Goal: Contribute content: Add original content to the website for others to see

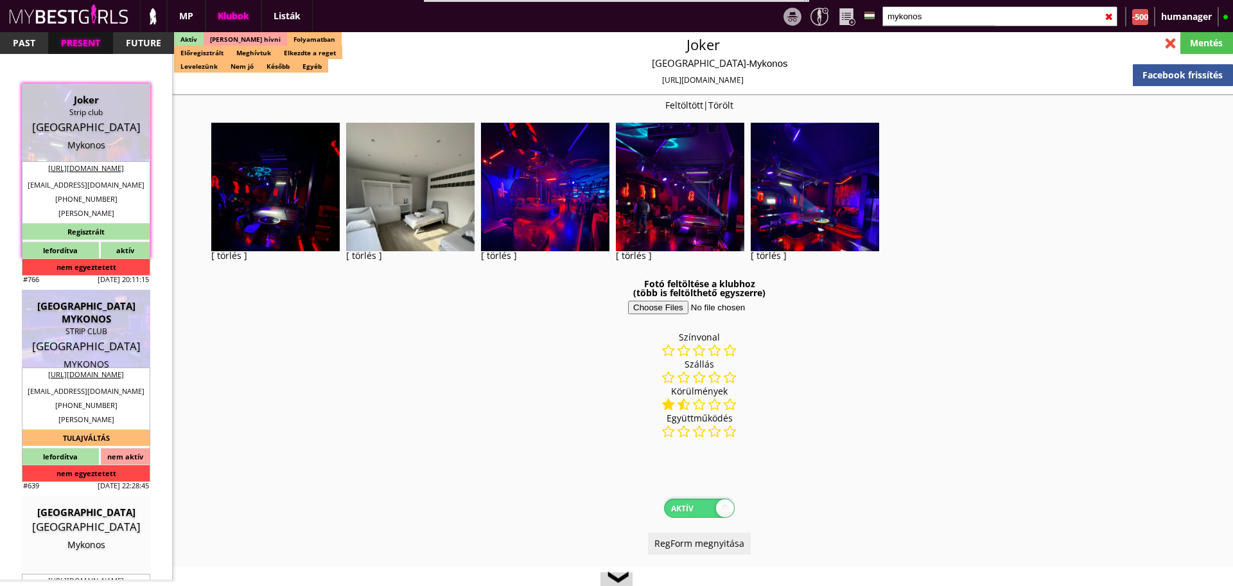
select select "reg"
select select "0"
click at [934, 11] on input "mykonos" at bounding box center [999, 16] width 235 height 20
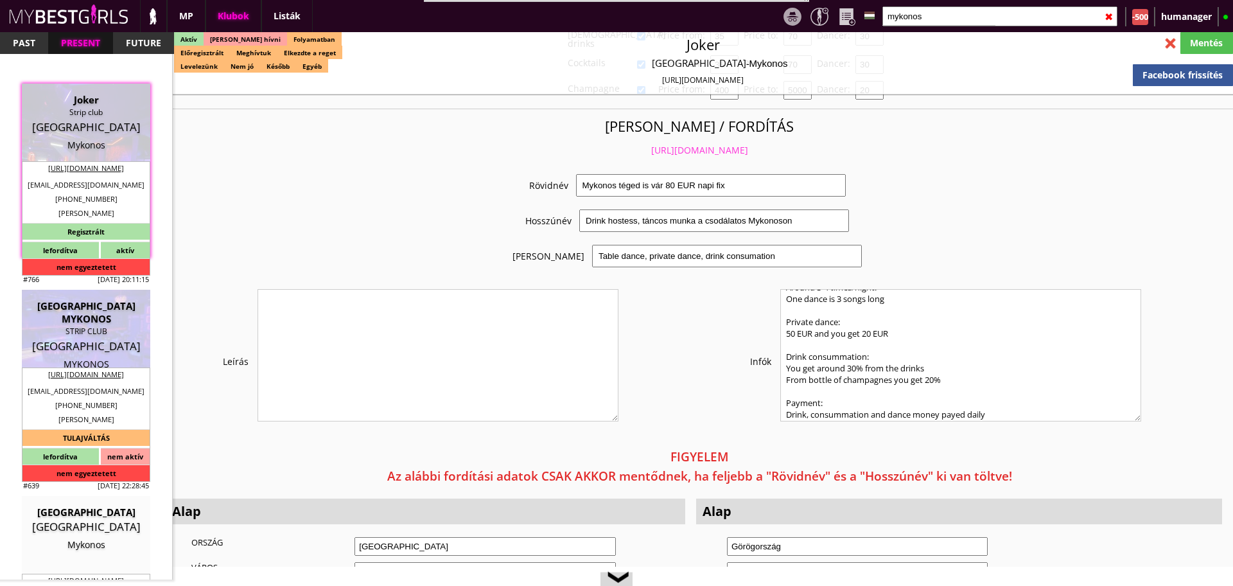
click at [934, 10] on input "mykonos" at bounding box center [999, 16] width 235 height 20
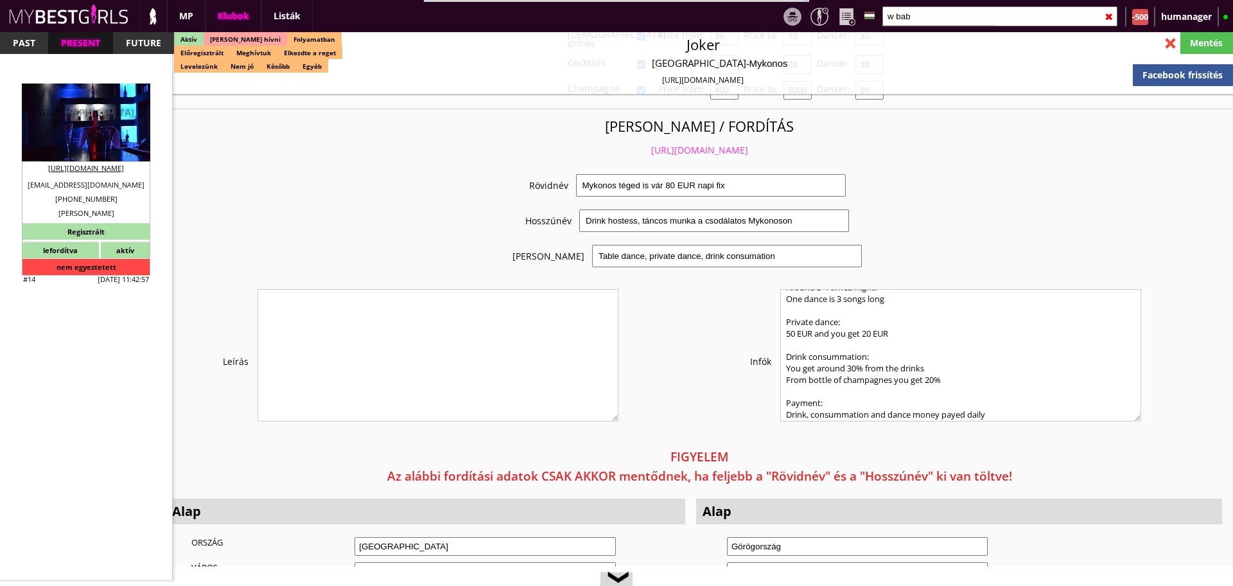
type input "w bab"
click at [89, 132] on div "Strip Club" at bounding box center [85, 138] width 109 height 13
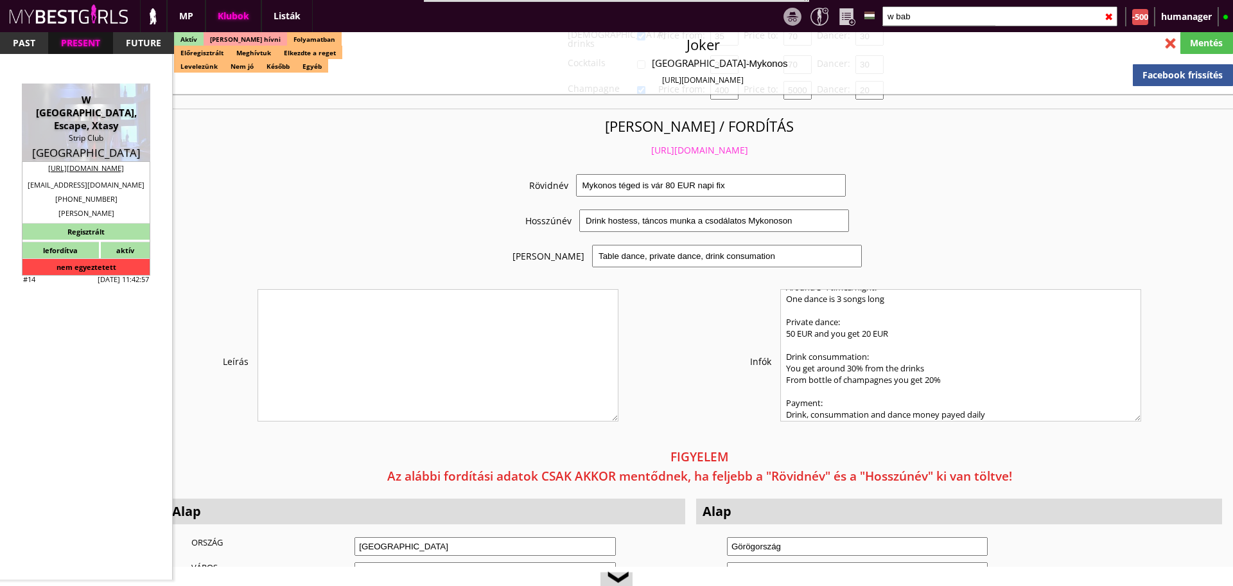
type input "Rhodes"
checkbox input "false"
type textarea "!!!!!!!!HÁROM CLUB EGYBEN VAN ITT!!!!!!!!! 1. W BABYLON 2. ESCAPE STIRP CLU 3. …"
type input "15.00"
type input "EUR"
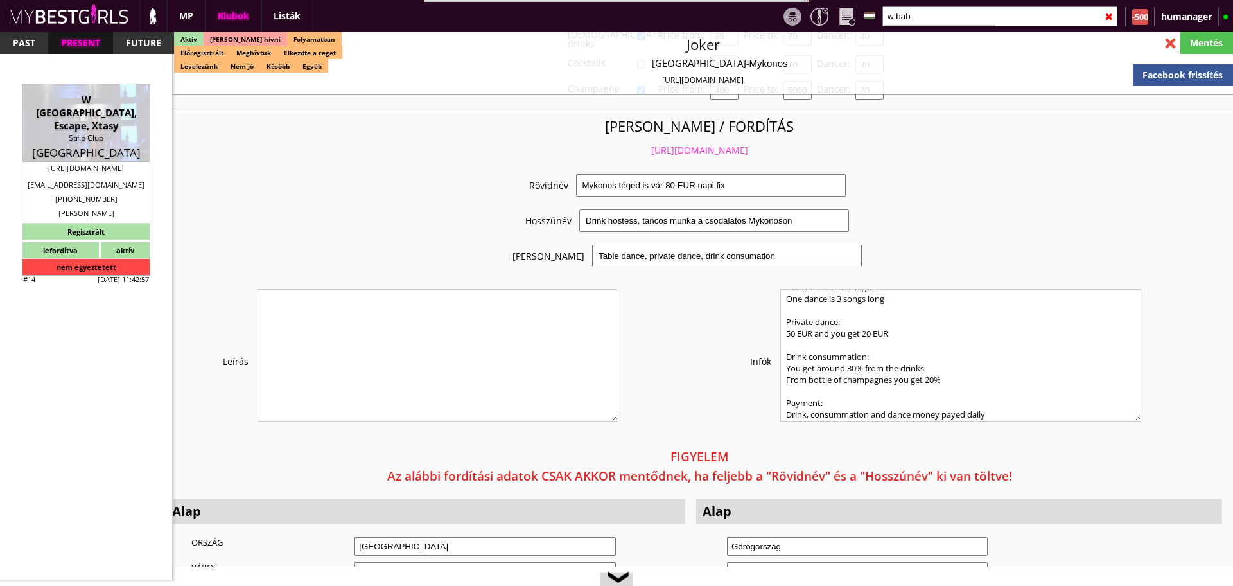
type input "W [GEOGRAPHIC_DATA], Escape, Xtasy"
type input "Strip Club"
type input "85101"
type input "Avenue Iraklidon 11-12 (Ialisos)"
type input "30"
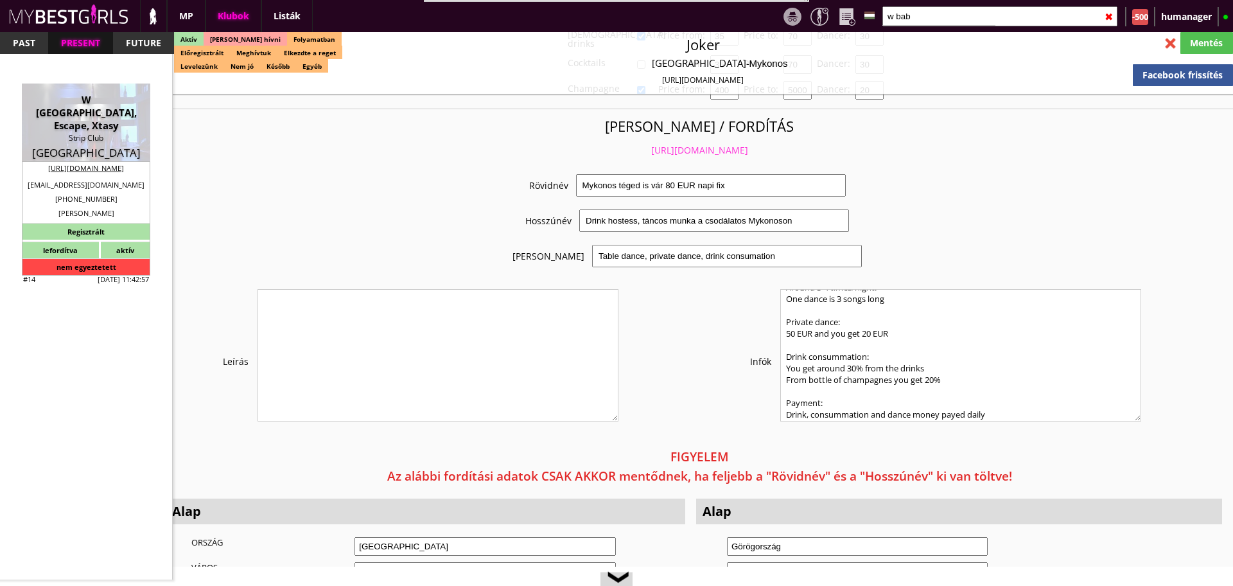
type input "2241035803"
type input "wwstripclub@gmail.com"
type input "http://rhodesstripclub.gr/"
type textarea "Teneva Maria Vladimirov 85100 Rhodes Avenue Iraklidon 12"
type input "Teneva Maria Vladimirov"
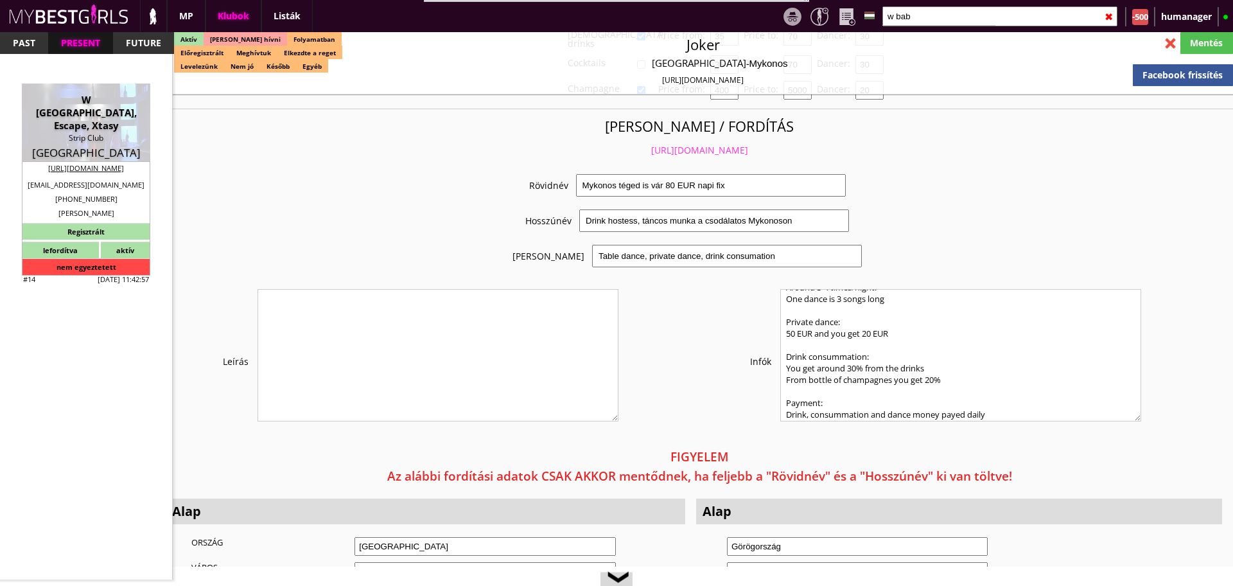
type input "85100"
type input "Rhodes"
type input "Avenue Iraklidon 12"
type input "[PERSON_NAME]"
type input "Teneva Vladimirov"
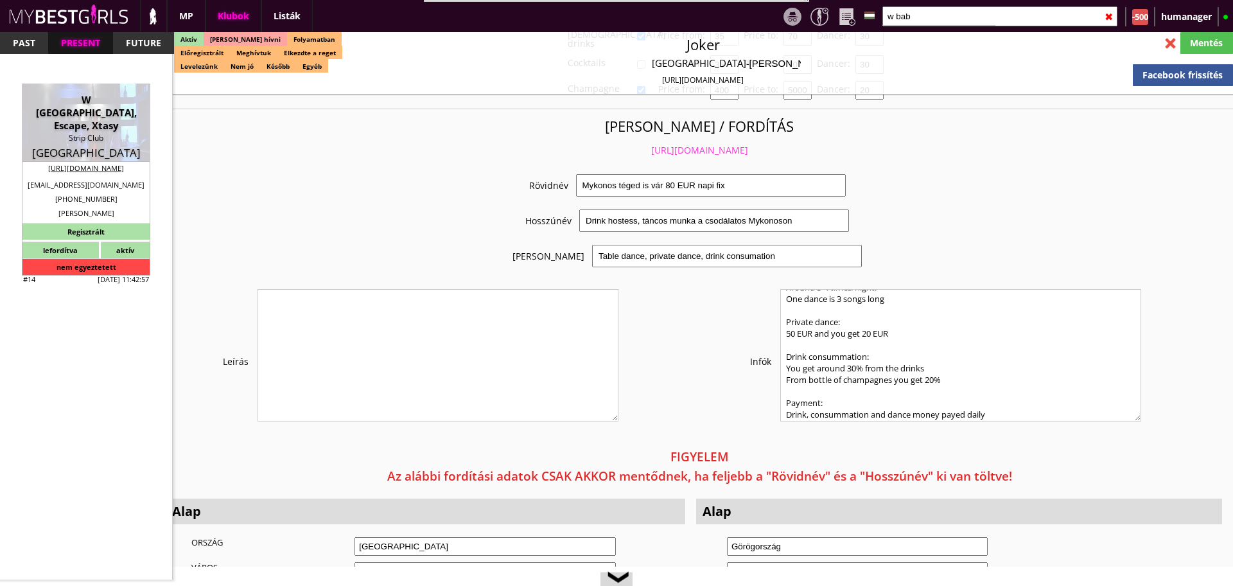
type input "30"
type input "2241035803"
type input "wwstripclub@gmail.com"
type input "Pedrito"
type input "30"
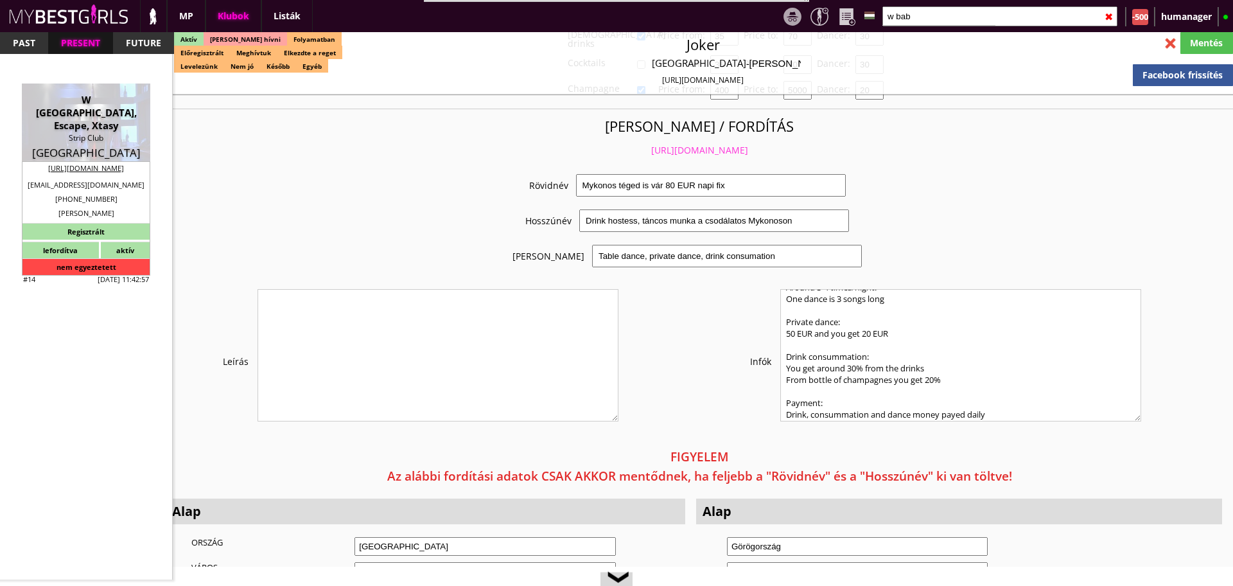
type input "699 512 0220"
type input "wwstripclub@gmail.com"
type textarea "EL173482508"
type input "8-12"
type input "2-4"
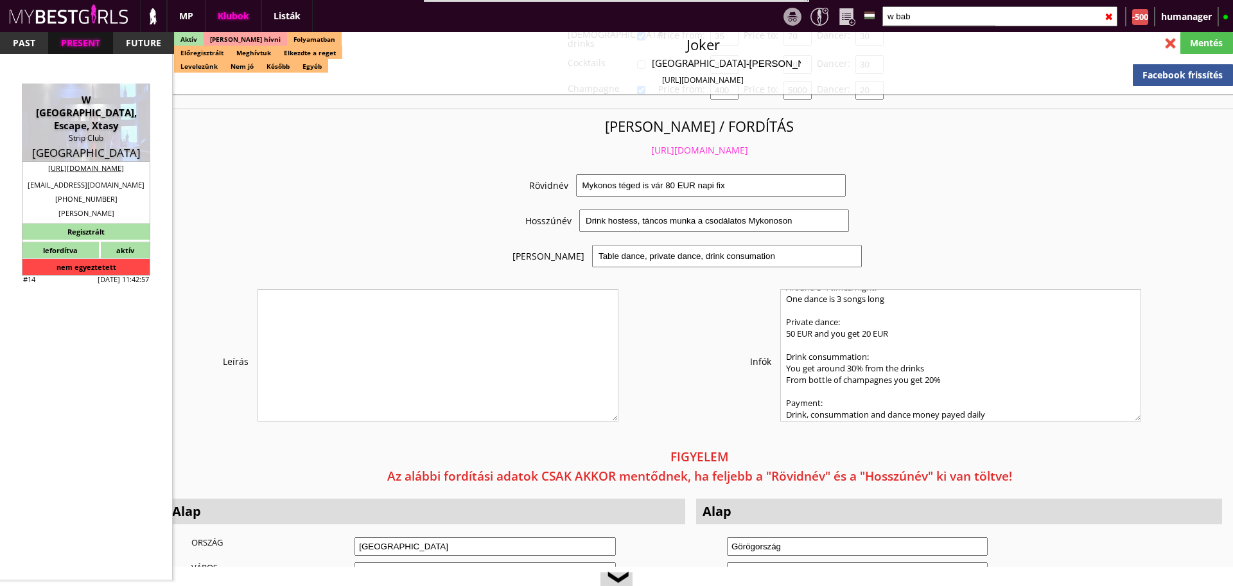
type input "30-120"
type input "14"
select select "0"
select select "house"
select select "0"
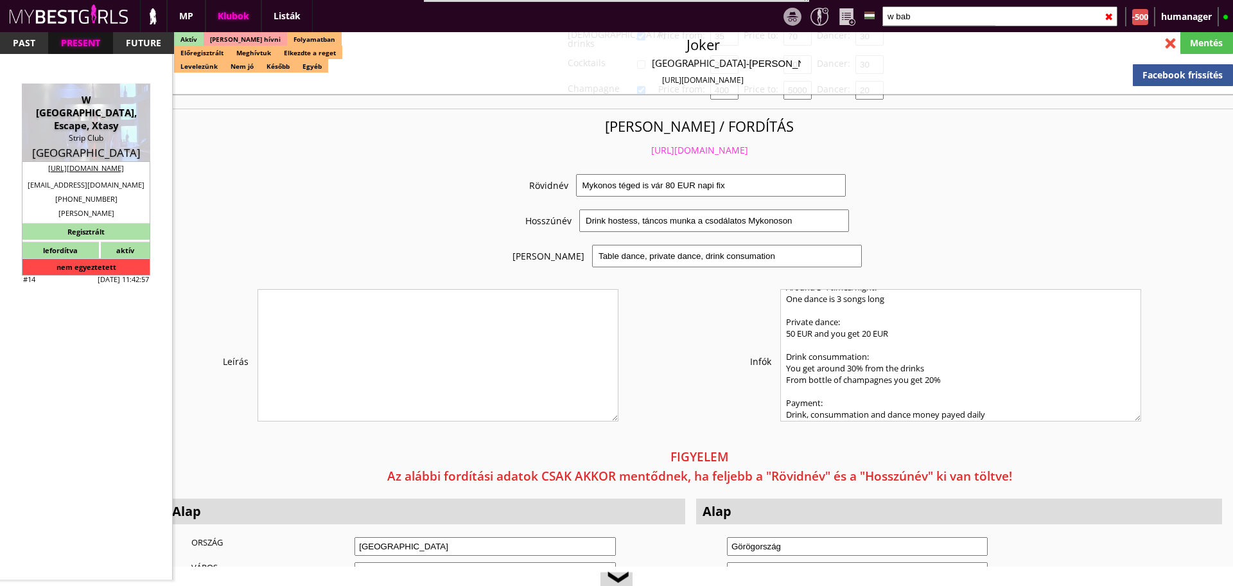
type input "10.00"
type input "2-3"
checkbox input "true"
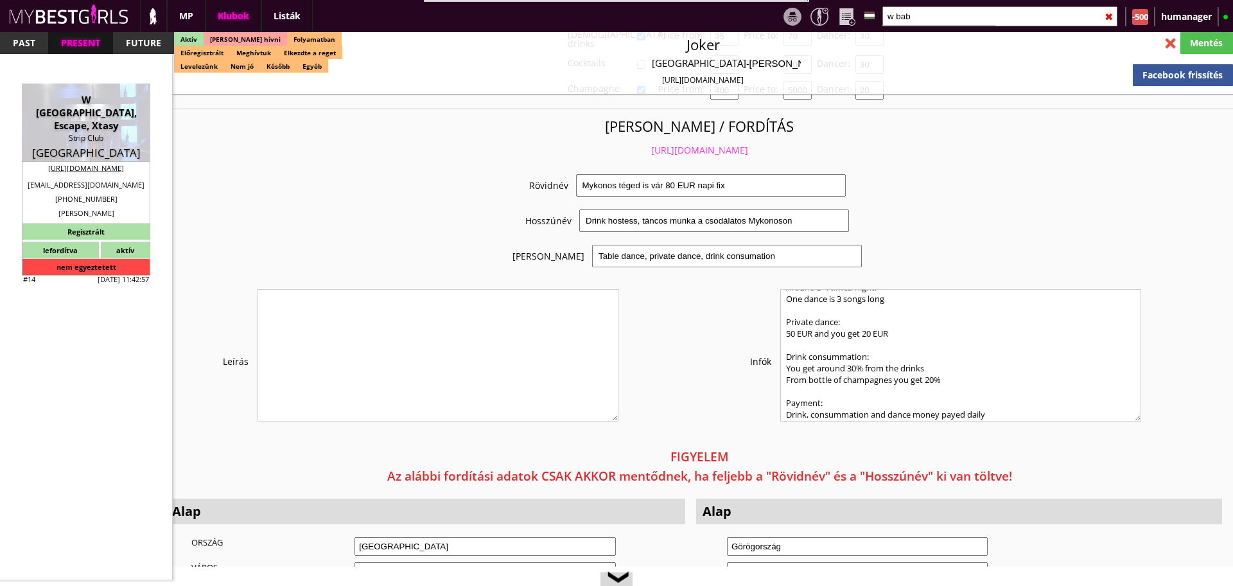
checkbox input "false"
checkbox input "true"
checkbox input "false"
checkbox input "true"
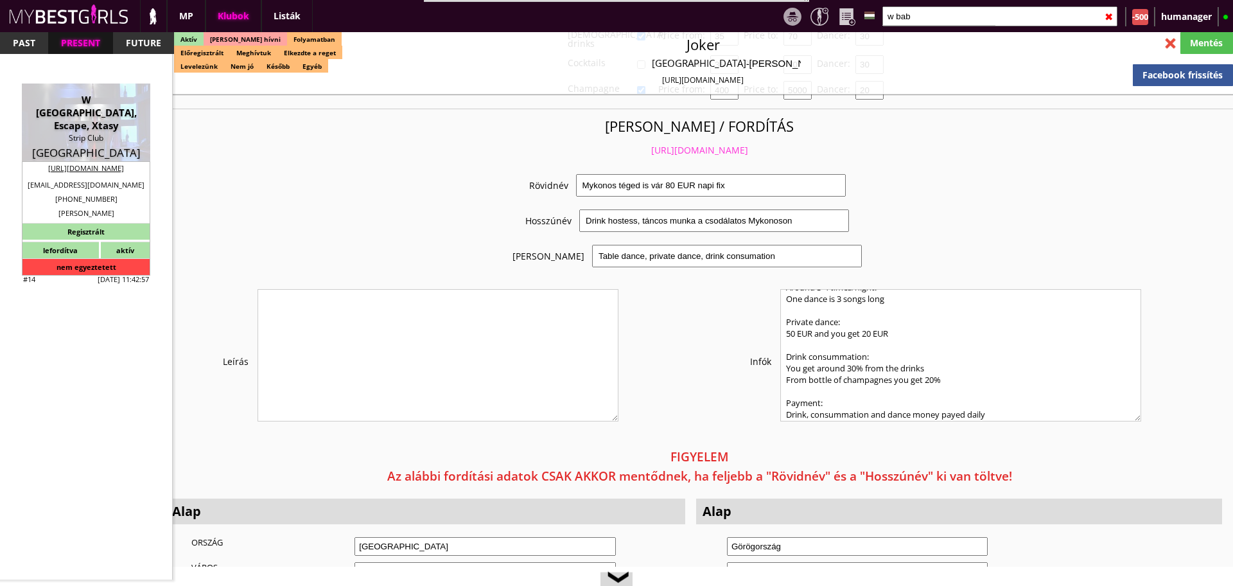
checkbox input "true"
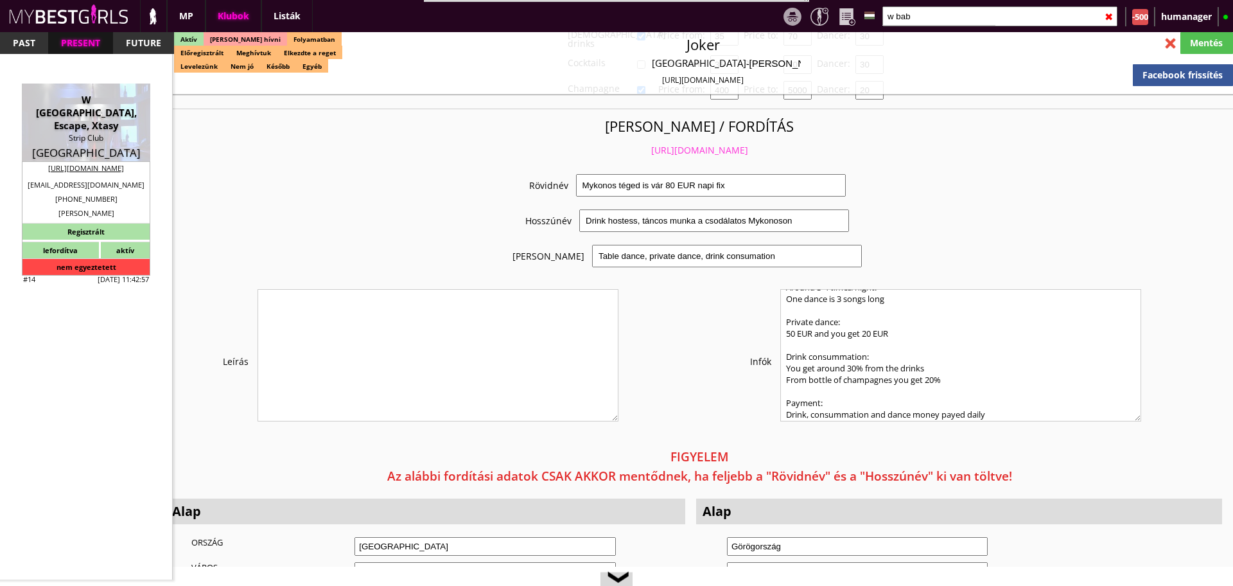
checkbox input "true"
type input "5-6-7"
checkbox input "false"
checkbox input "true"
type input "3-5"
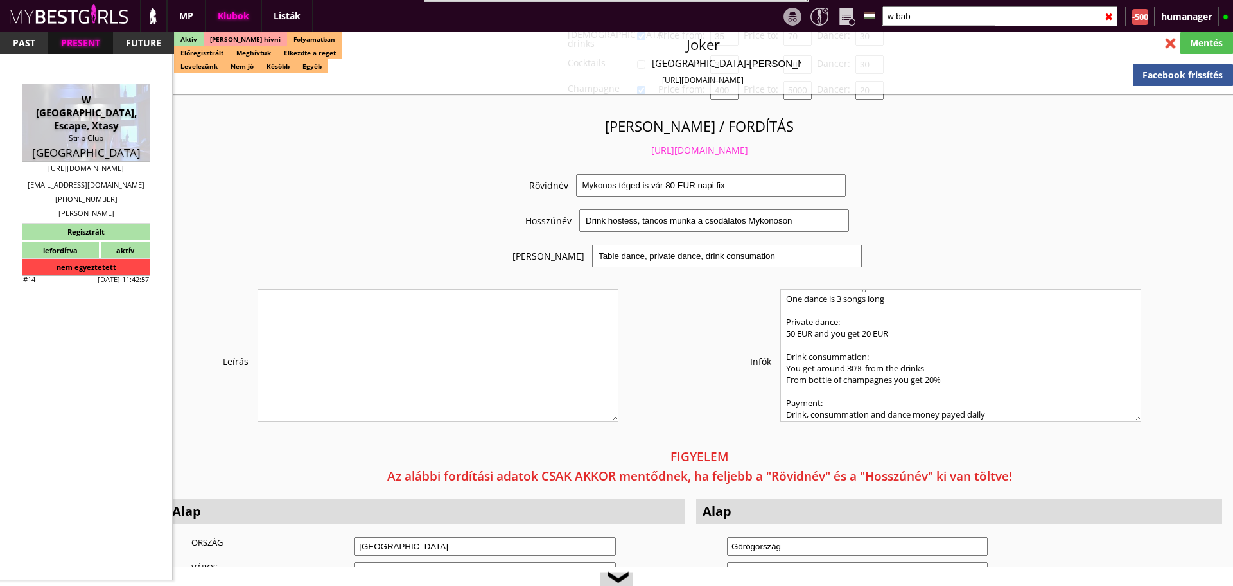
type input "1"
type input "1000"
type input "70.00"
type input "90.00"
select select "weekly"
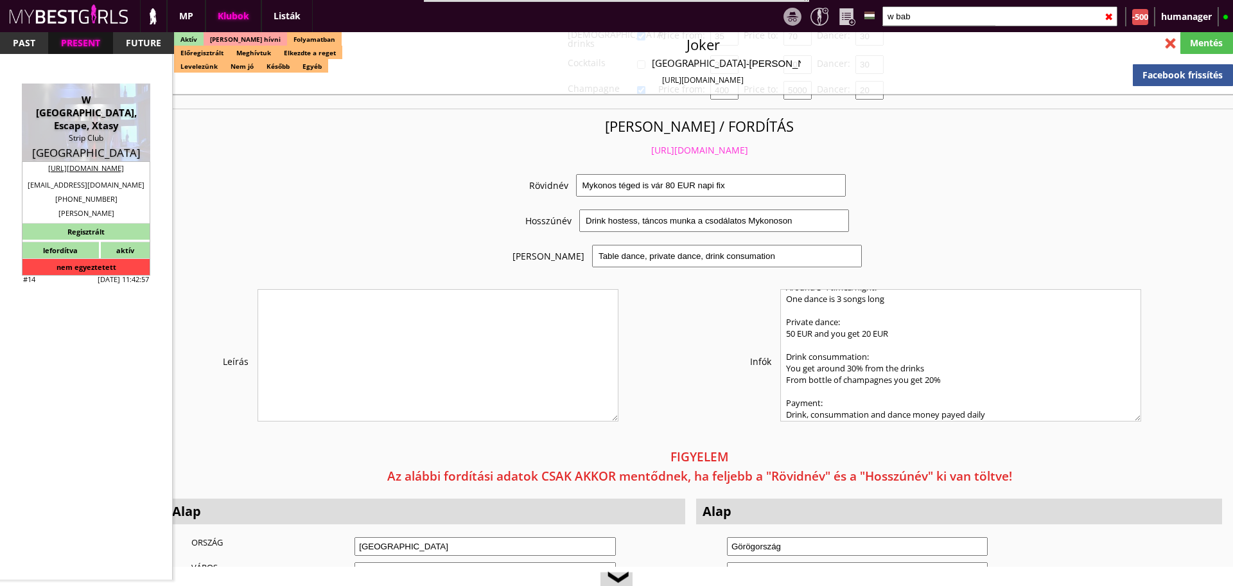
select select "weekly"
checkbox input "true"
type input "50%"
checkbox input "true"
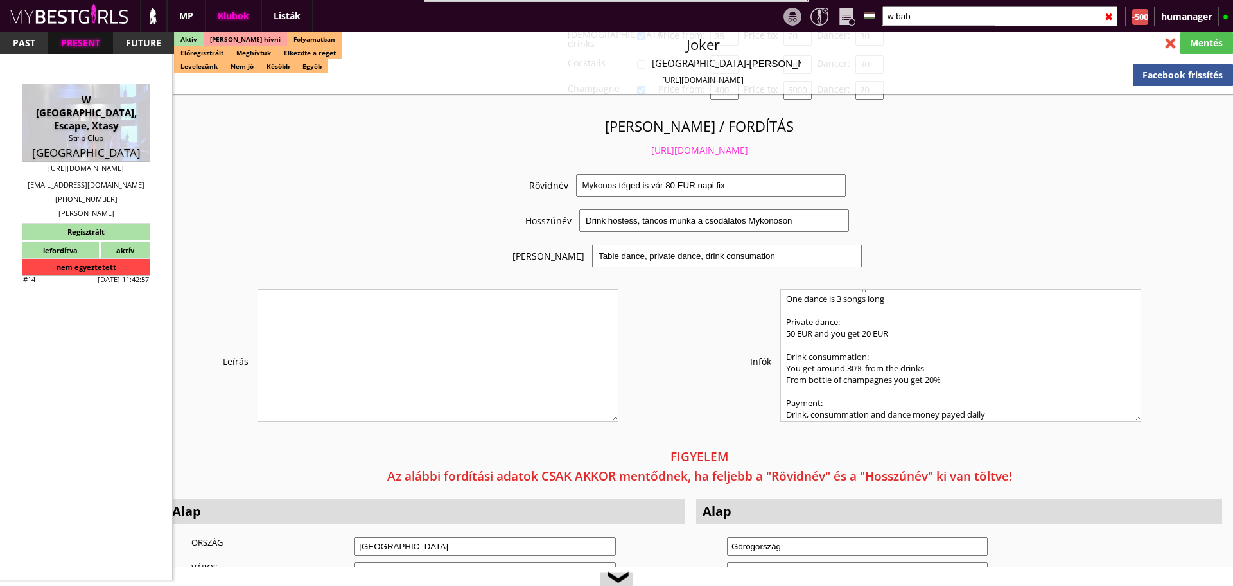
type input "20"
type input "6"
checkbox input "true"
type input "30"
type input "8"
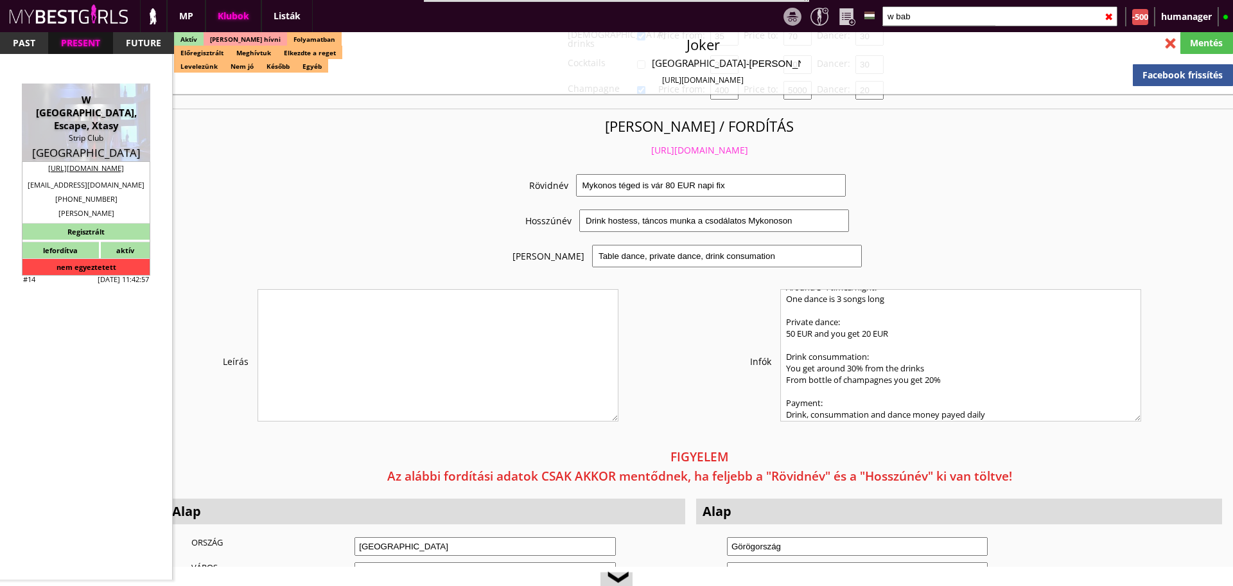
checkbox input "true"
type input "50"
type input "15"
checkbox input "true"
type input "15"
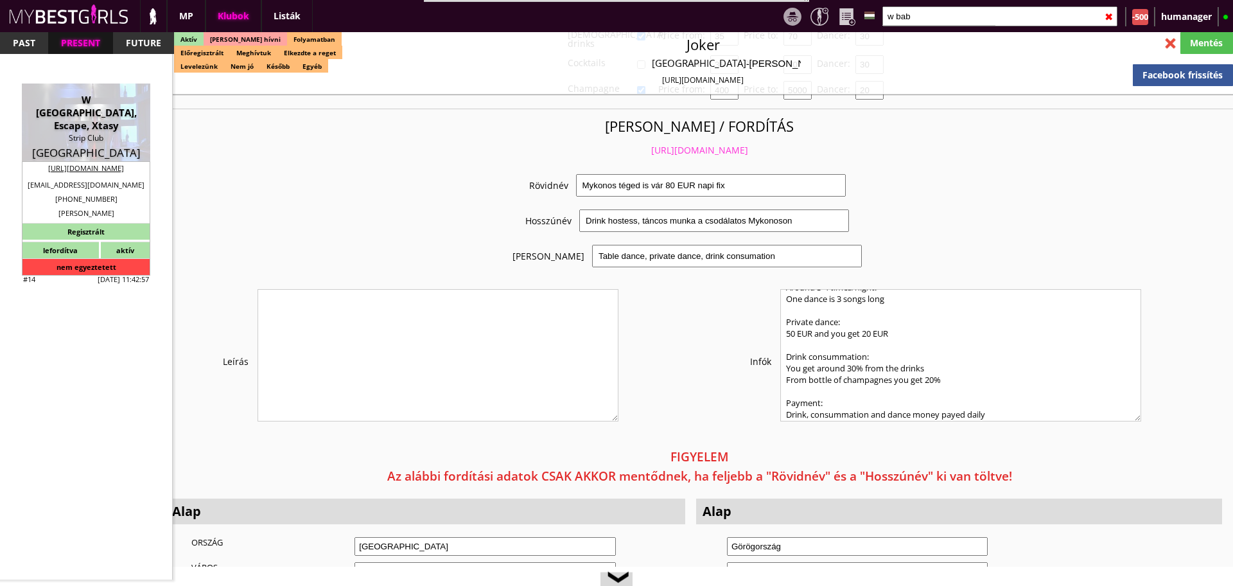
type input "30"
type input "25"
checkbox input "true"
type input "15"
type input "30"
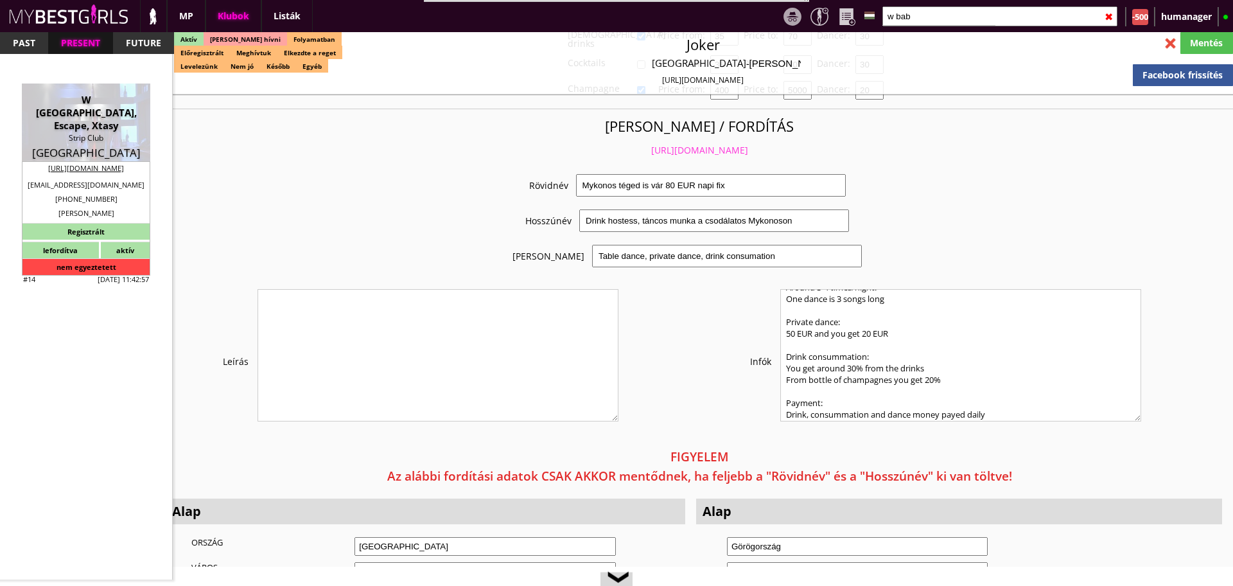
type input "25"
checkbox input "false"
checkbox input "true"
type input "60"
type input "400"
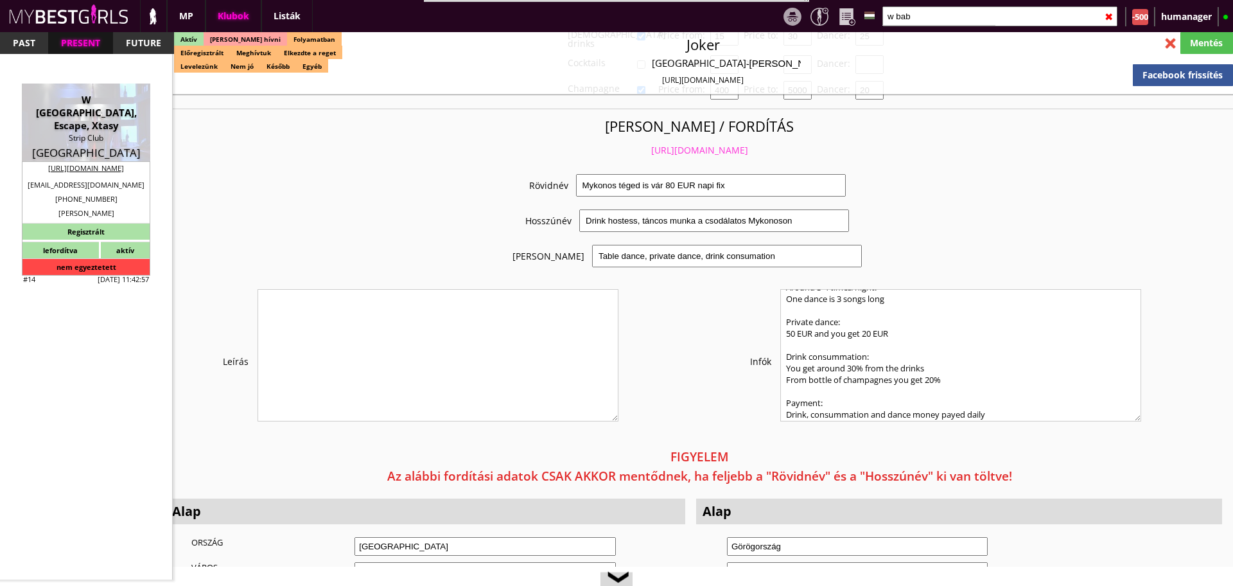
type input "25-30"
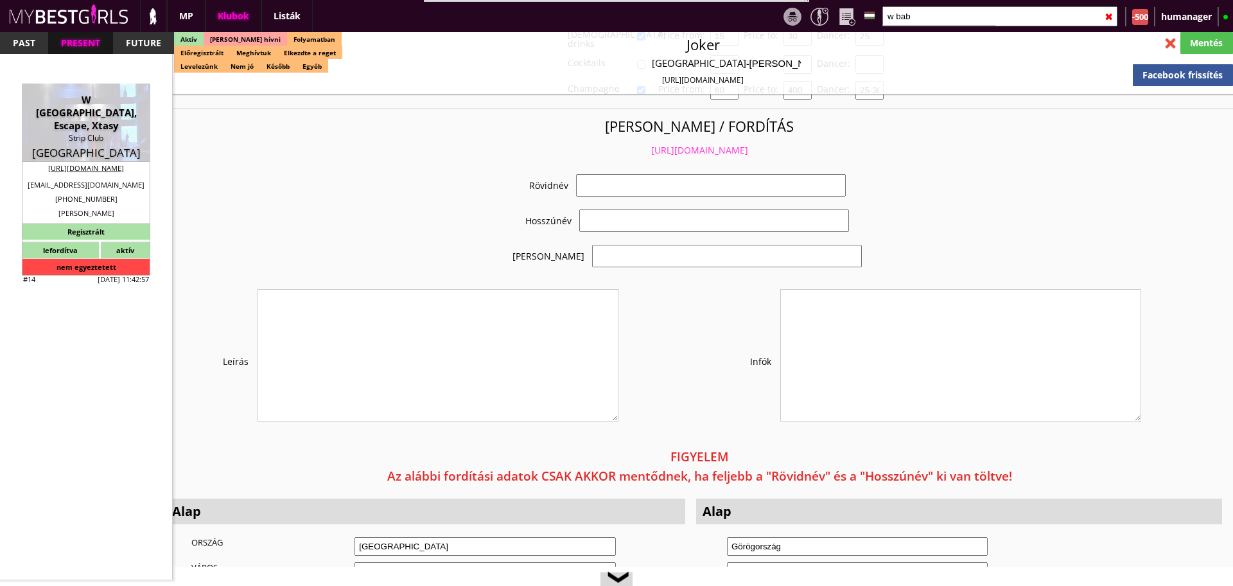
select select "wwstripclub@gmail.com"
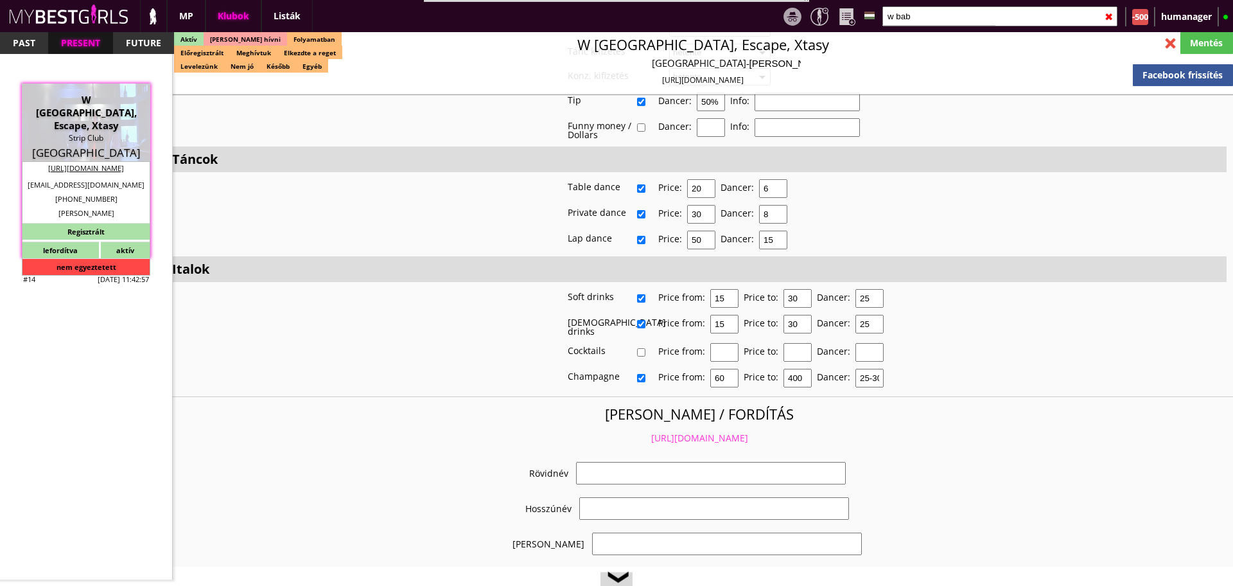
scroll to position [2863, 0]
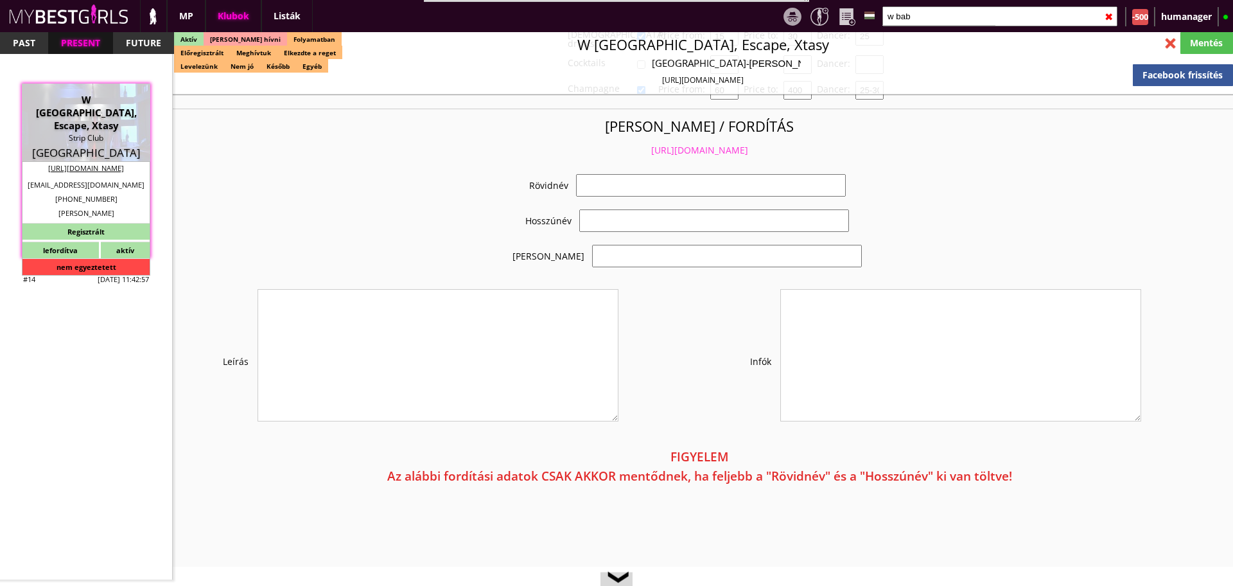
checkbox input "true"
type input "Asztaltáncos munka Görögországban"
type input "Tengerparti táncos munka Görögországban - 70-90 EUR fix /nap"
type input "Table dance, private dance, italkonzumálás"
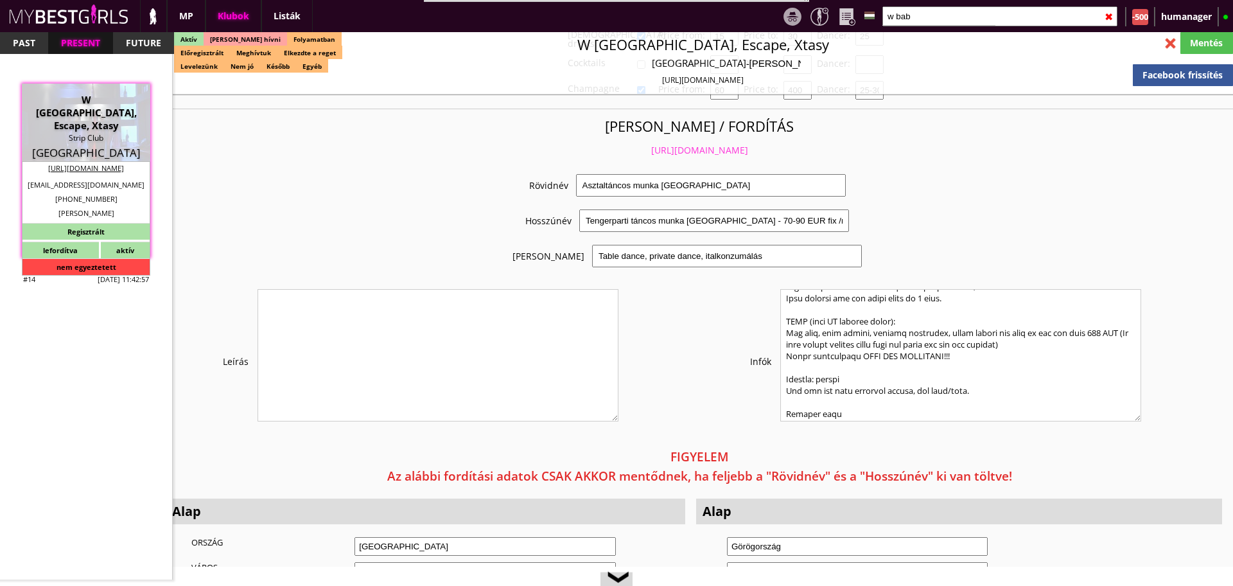
scroll to position [911, 0]
click at [1108, 311] on textarea at bounding box center [960, 355] width 361 height 132
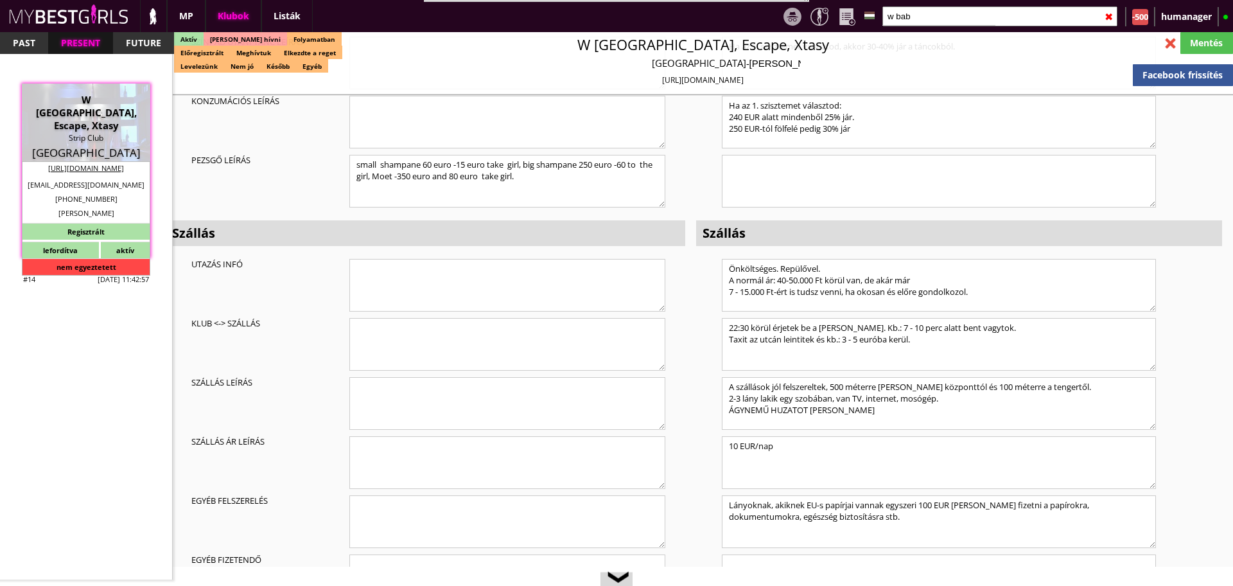
scroll to position [3811, 0]
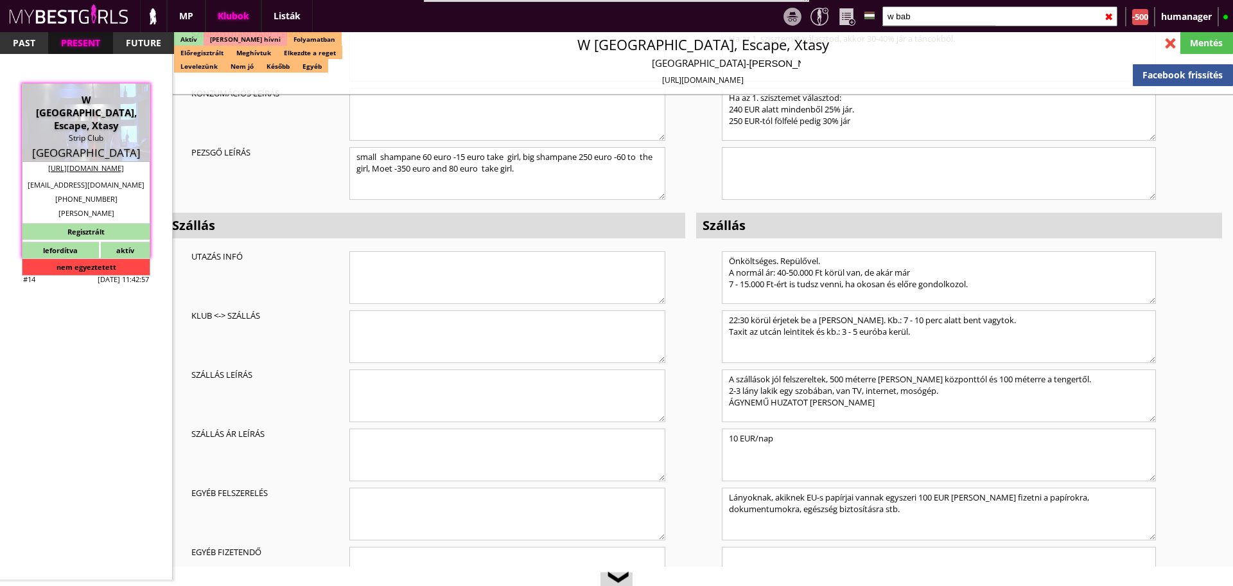
type textarea "Country: Greece Club type: Strip Club Work type: Table dance, private dance, dr…"
click at [928, 487] on textarea "Lányoknak, akiknek EU-s papírjai vannak egyszeri 100 EUR kell fizetni a papírok…" at bounding box center [939, 513] width 434 height 53
type textarea "Lányoknak, akiknek EU-s papírjai vannak egyszeri 110 EUR kell fizetni a papírok…"
click at [1201, 51] on div "Mentés" at bounding box center [1206, 43] width 53 height 22
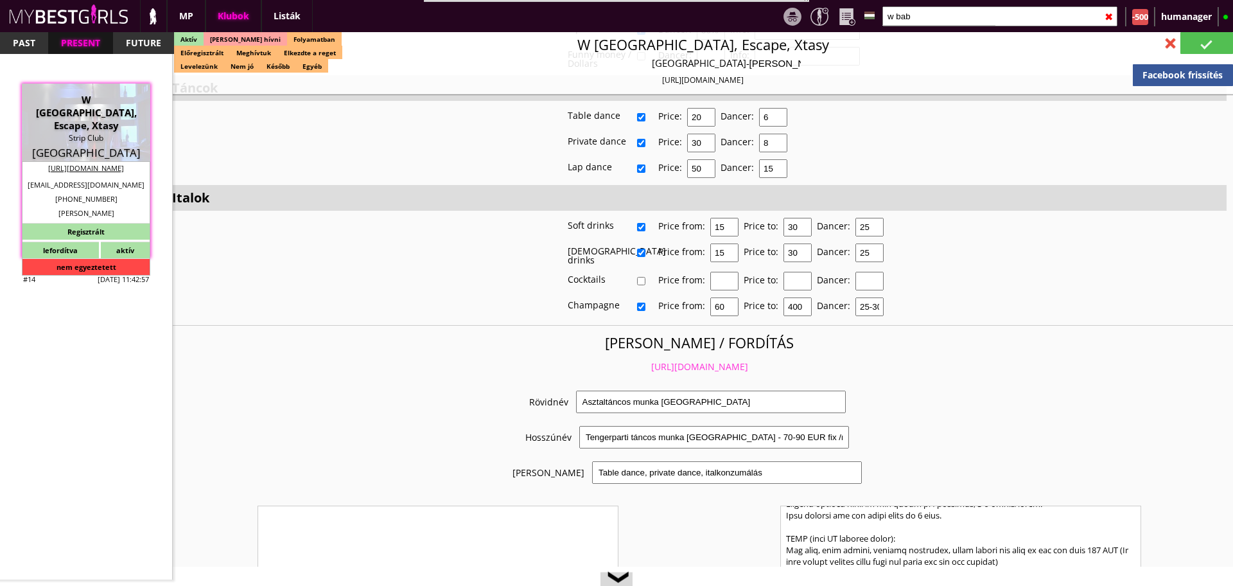
type input "Rhodes"
checkbox input "false"
type textarea "!!!!!!!!HÁROM CLUB EGYBEN VAN ITT!!!!!!!!! 1. W BABYLON 2. ESCAPE STIRP CLU 3. …"
type input "15.00"
type input "EUR"
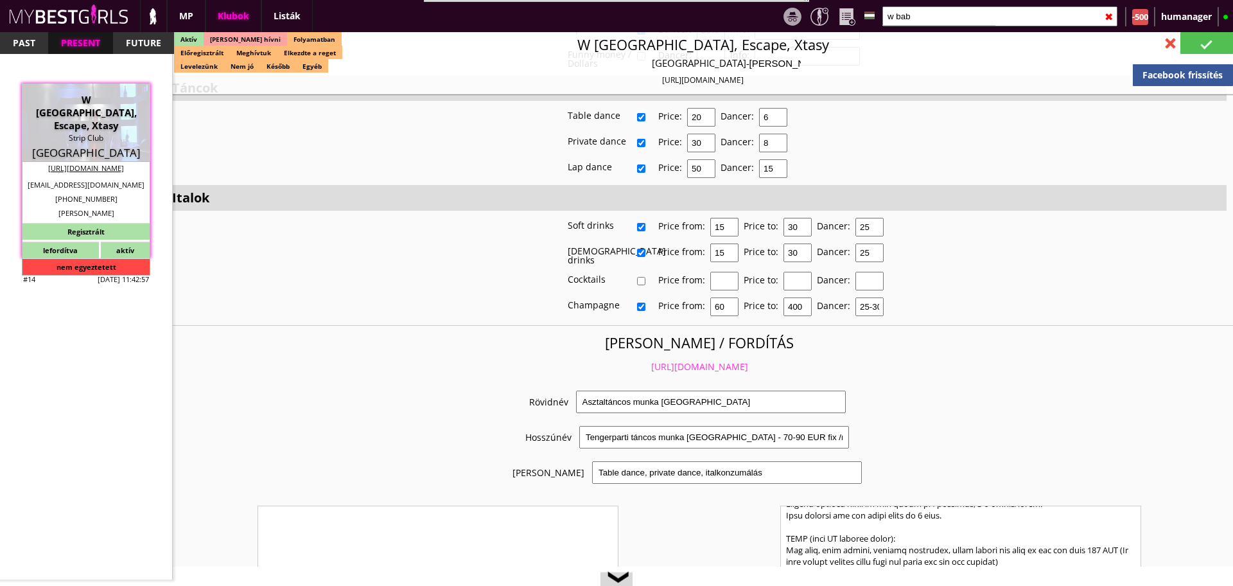
type input "W [GEOGRAPHIC_DATA], Escape, Xtasy"
type input "Strip Club"
type input "85101"
type input "Avenue Iraklidon 11-12 (Ialisos)"
type input "30"
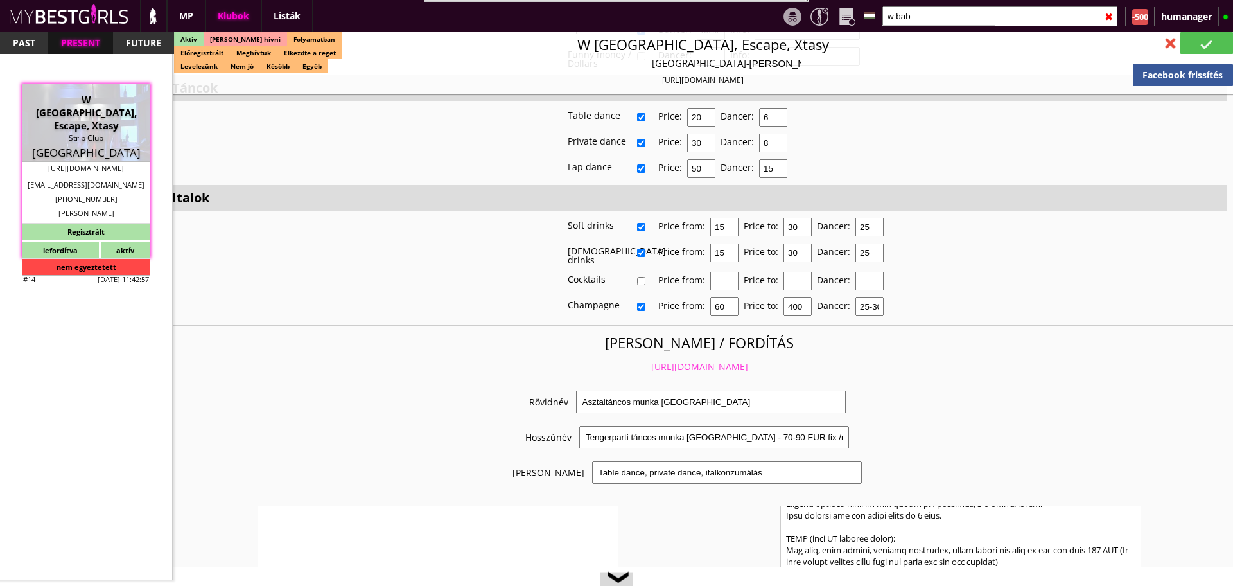
type input "2241035803"
type input "wwstripclub@gmail.com"
type input "http://rhodesstripclub.gr/"
type textarea "Teneva Maria Vladimirov 85100 Rhodes Avenue Iraklidon 12"
type input "Teneva Maria Vladimirov"
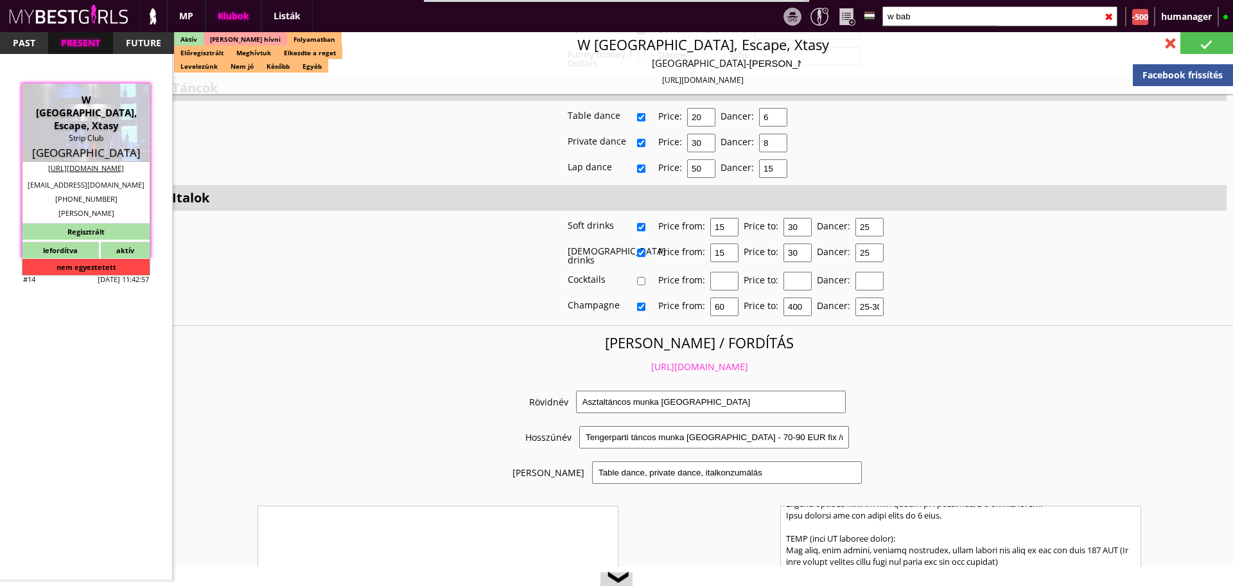
type input "85100"
type input "Rhodes"
type input "Avenue Iraklidon 12"
type input "[PERSON_NAME]"
type input "Teneva Vladimirov"
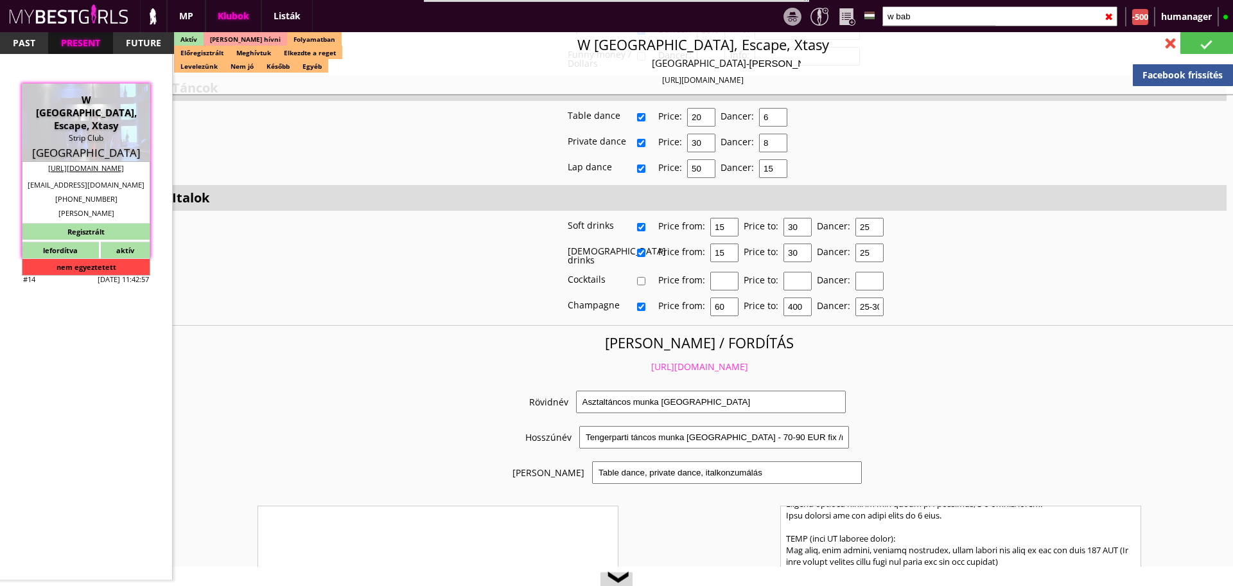
type input "30"
type input "2241035803"
type input "wwstripclub@gmail.com"
type input "Pedrito"
type input "30"
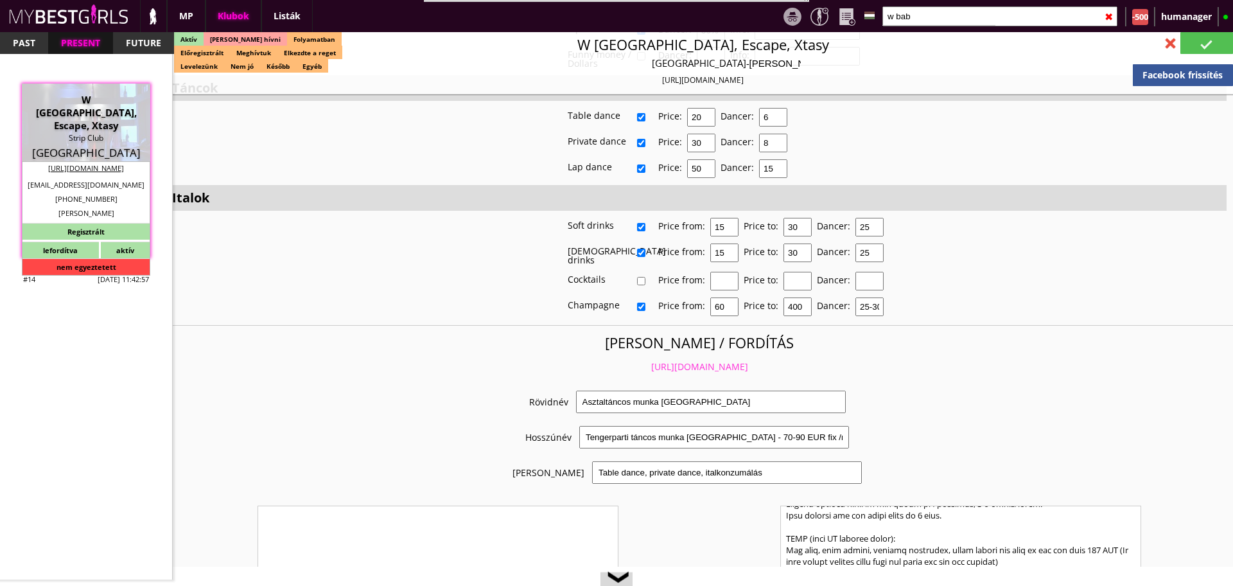
type input "699 512 0220"
type input "wwstripclub@gmail.com"
type textarea "EL173482508"
type input "8-12"
type input "2-4"
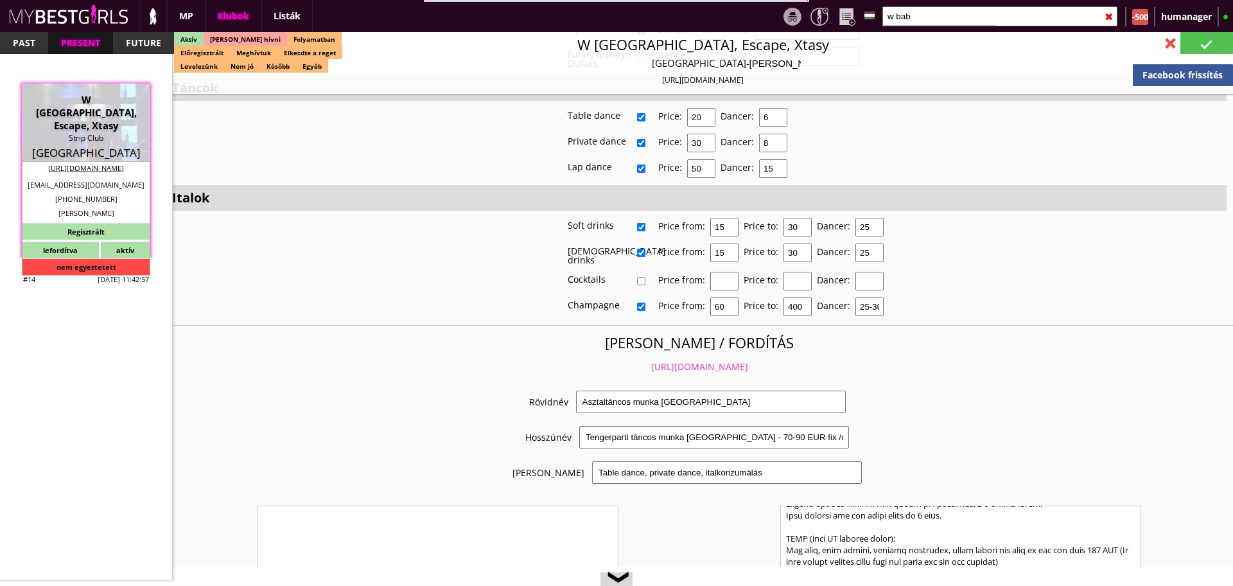
type input "30-120"
type input "14"
type input "10.00"
type input "2-3"
checkbox input "true"
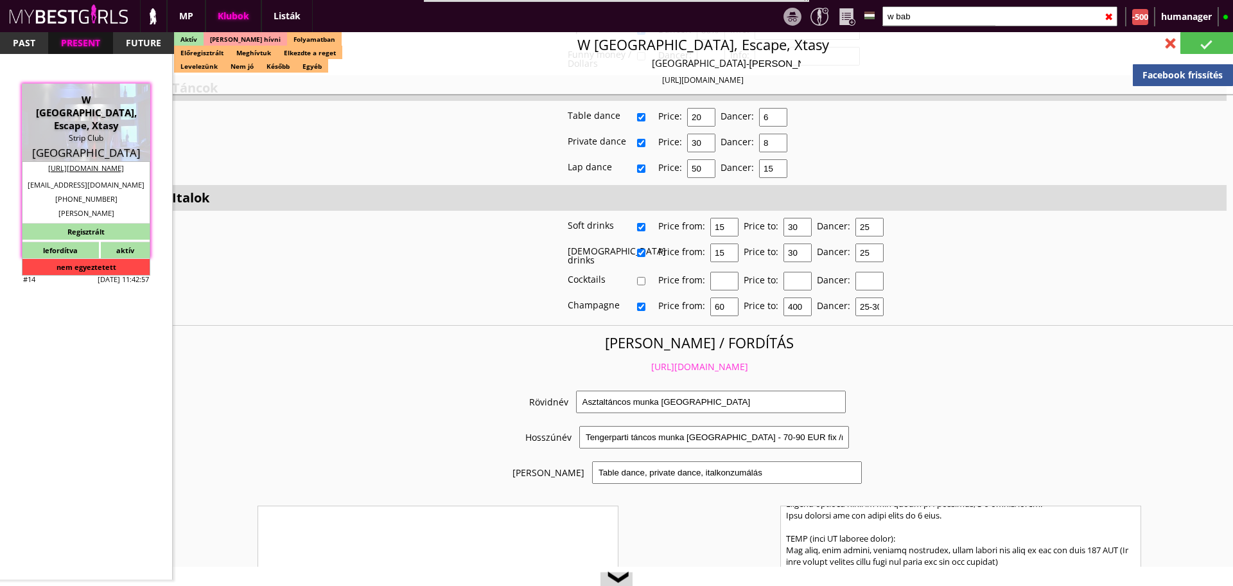
checkbox input "true"
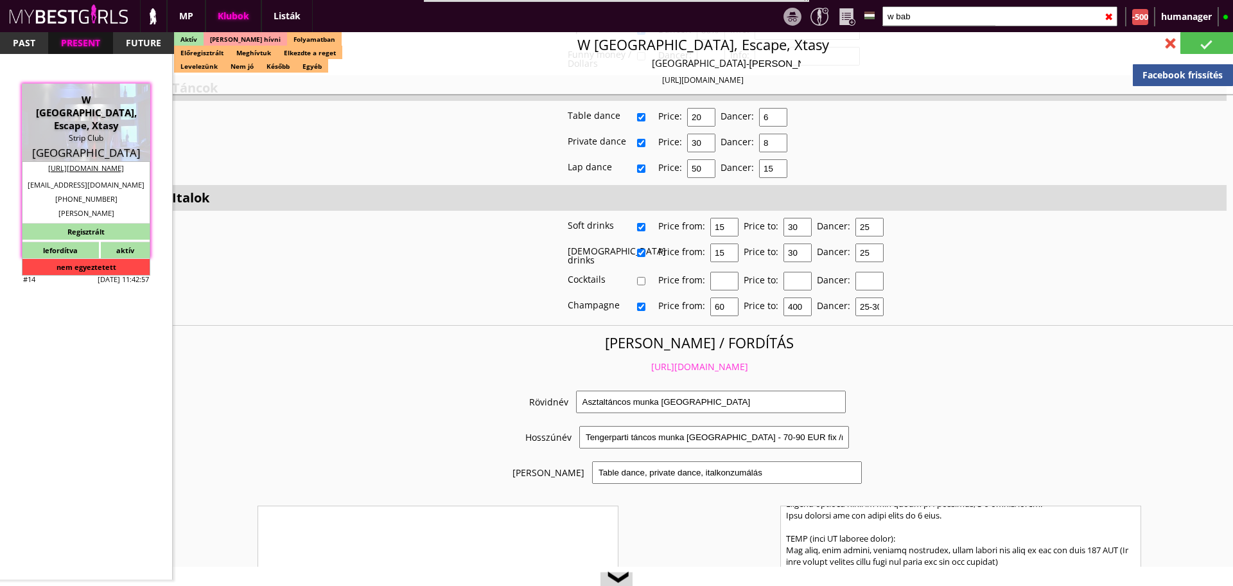
checkbox input "true"
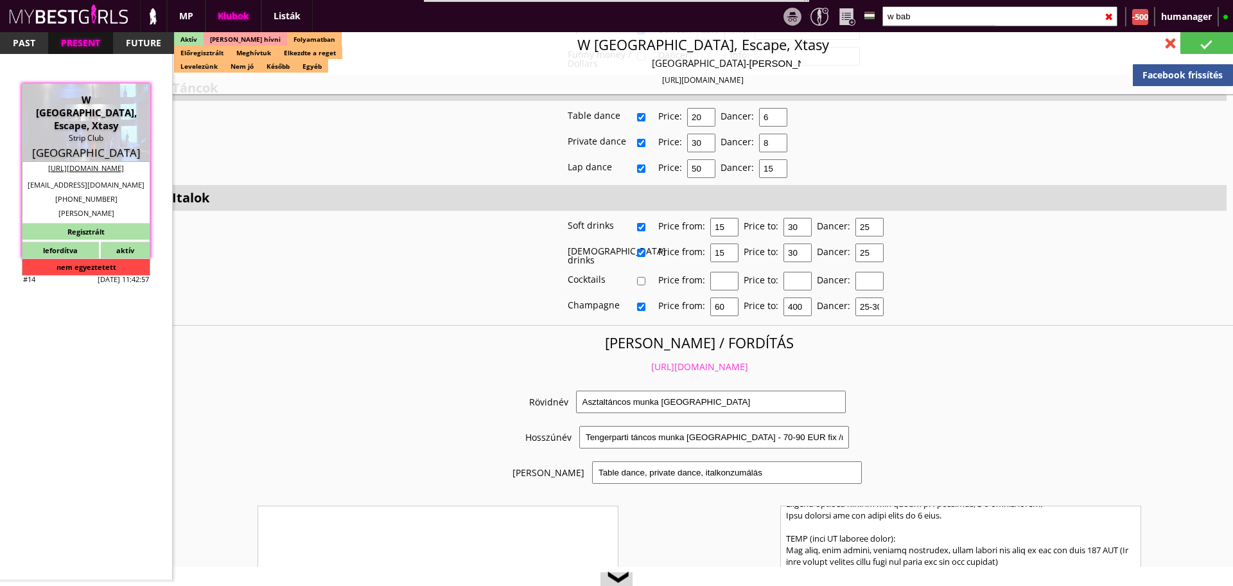
checkbox input "true"
type input "5-6-7"
checkbox input "true"
type input "3-5"
type input "1"
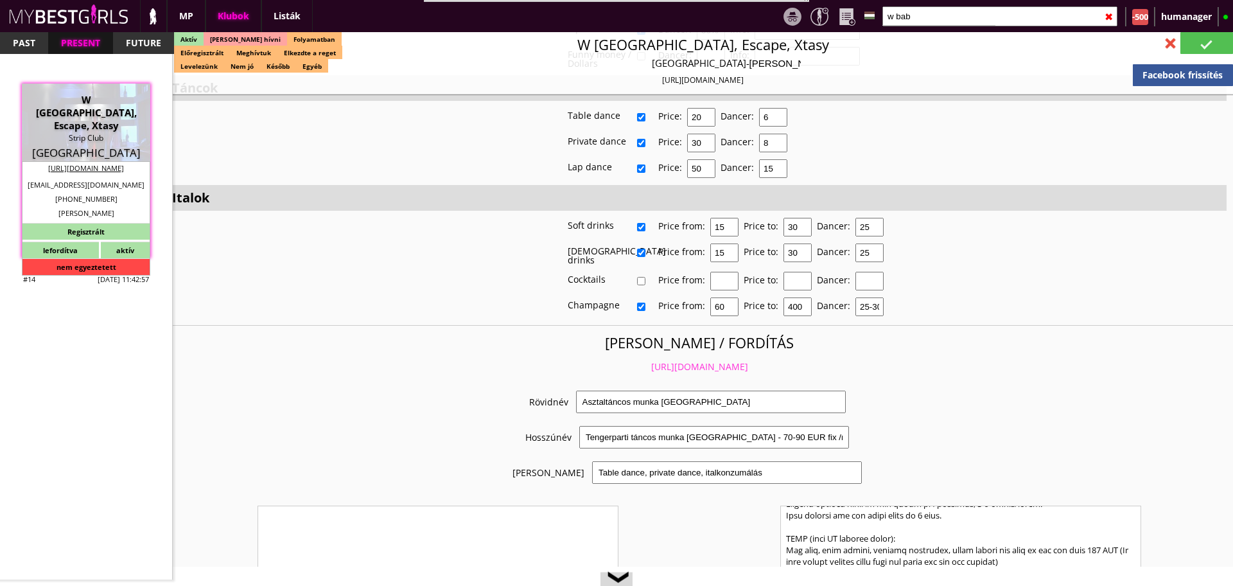
type input "1000"
type input "70.00"
type input "90.00"
checkbox input "true"
type input "50%"
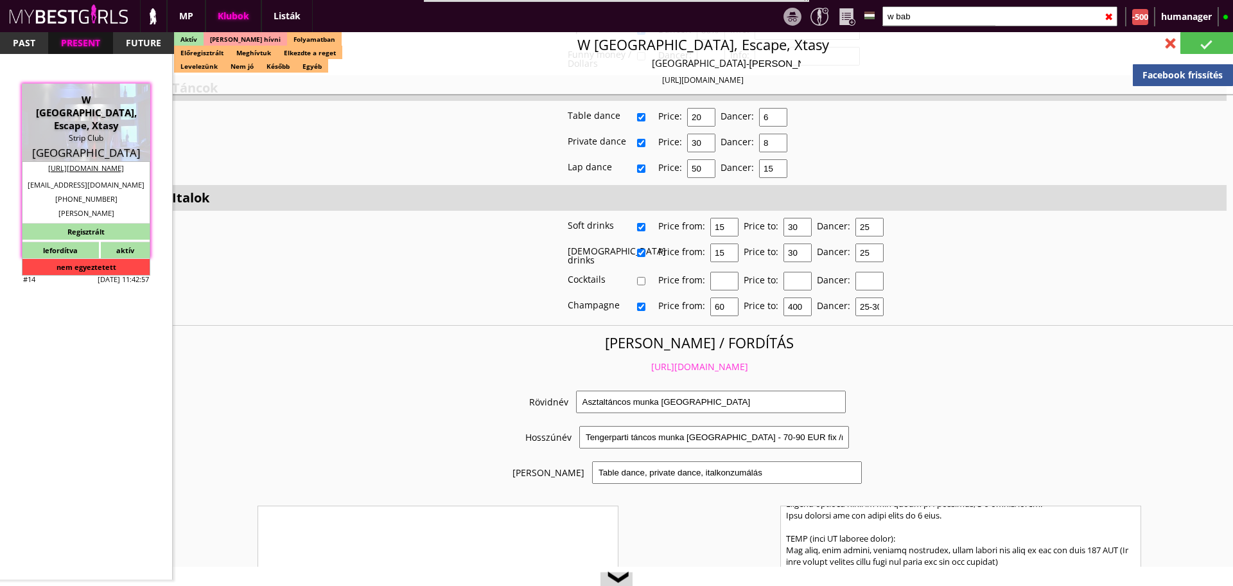
checkbox input "true"
type input "20"
type input "6"
checkbox input "true"
type input "30"
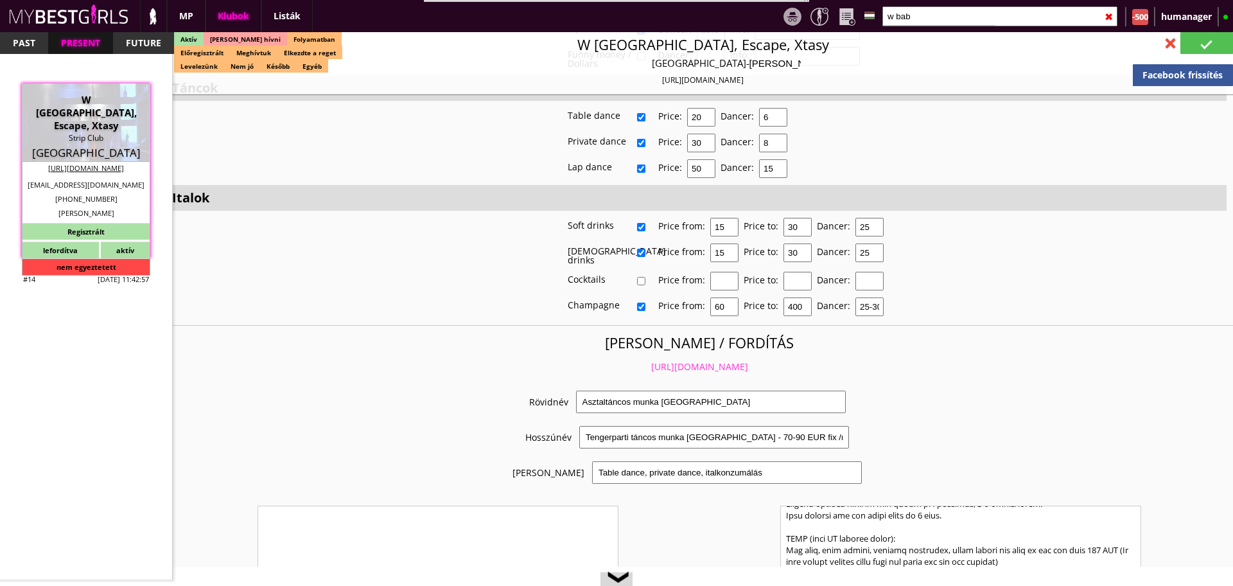
type input "8"
checkbox input "true"
type input "50"
type input "15"
checkbox input "true"
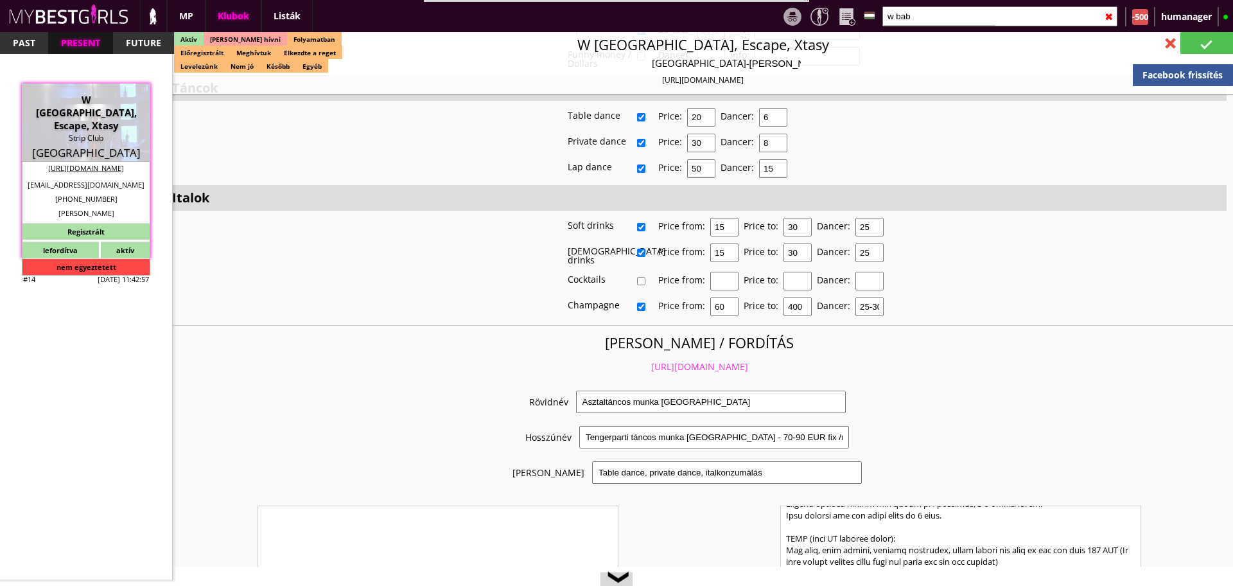
type input "15"
type input "30"
type input "25"
checkbox input "true"
type input "15"
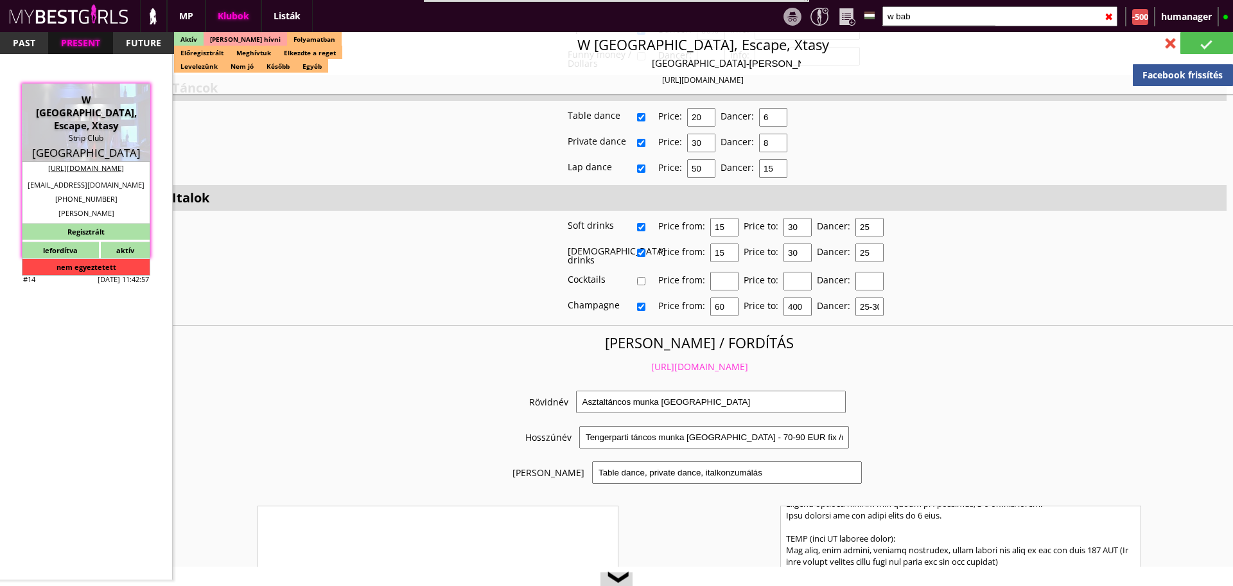
type input "30"
type input "25"
checkbox input "true"
type input "60"
type input "400"
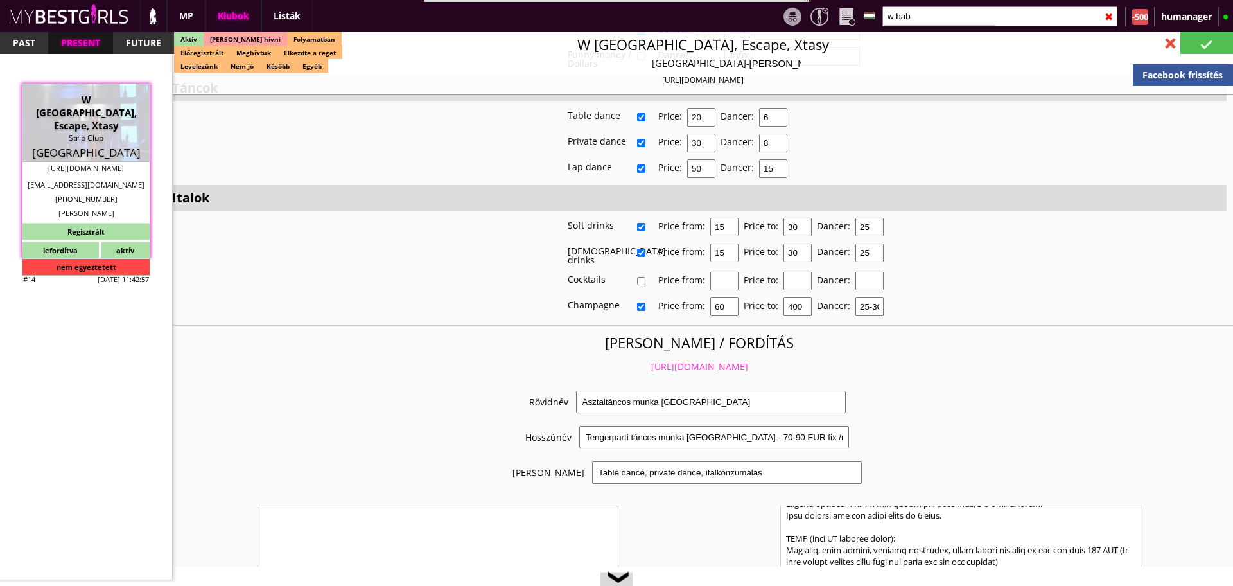
type input "25-30"
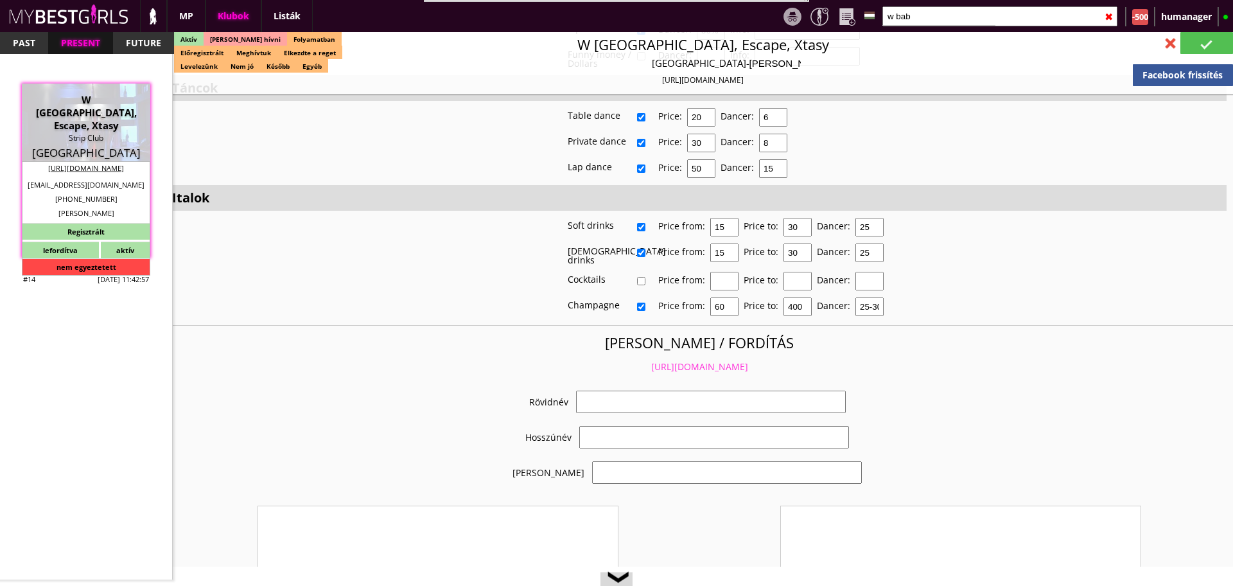
checkbox input "true"
type input "Asztaltáncos munka Görögországban"
type input "Tengerparti táncos munka Görögországban - 70-90 EUR fix /nap"
type input "Table dance, private dance, italkonzumálás"
type textarea "Country: Greece Club type: Strip Club Work type: Table dance, private dance, dr…"
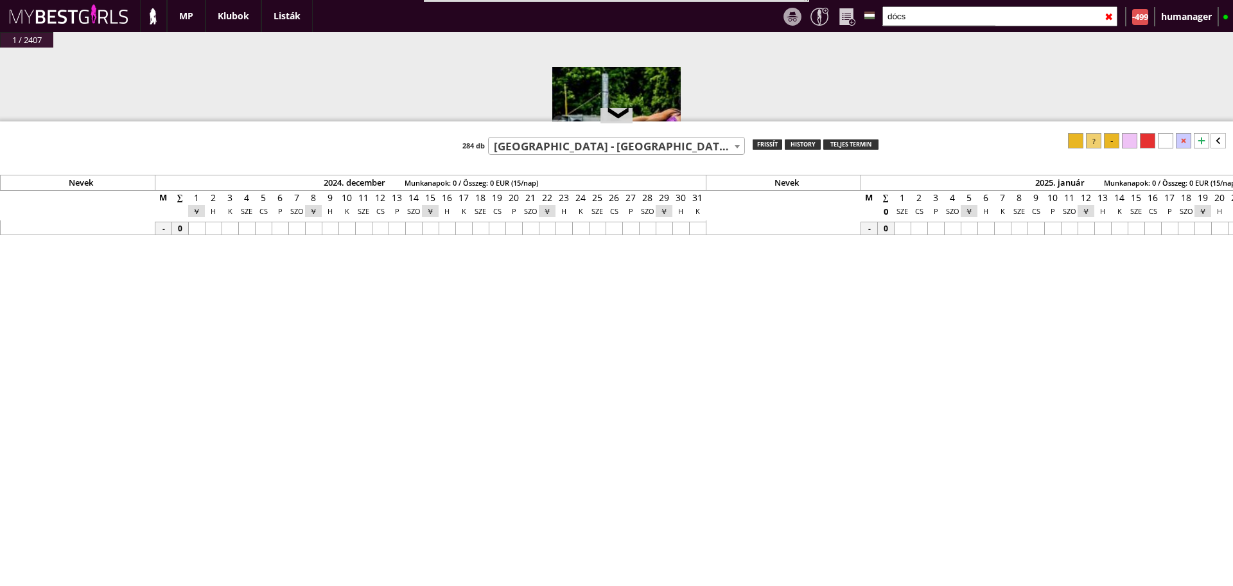
select select "786"
click at [914, 12] on input "dócs" at bounding box center [999, 16] width 235 height 20
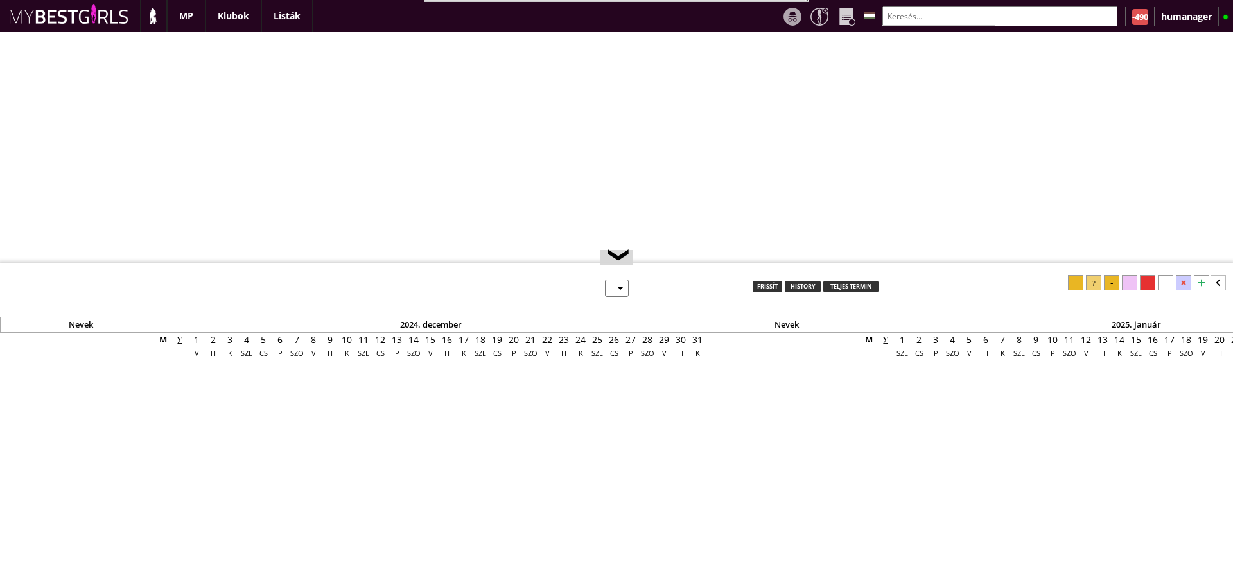
select select "0"
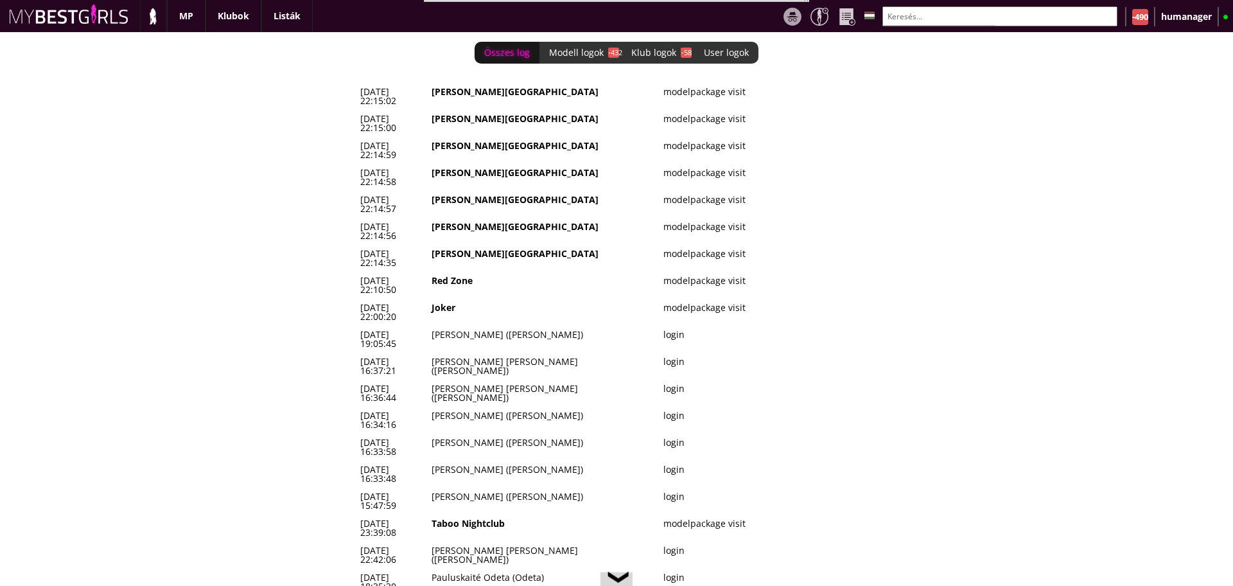
scroll to position [0, 5342]
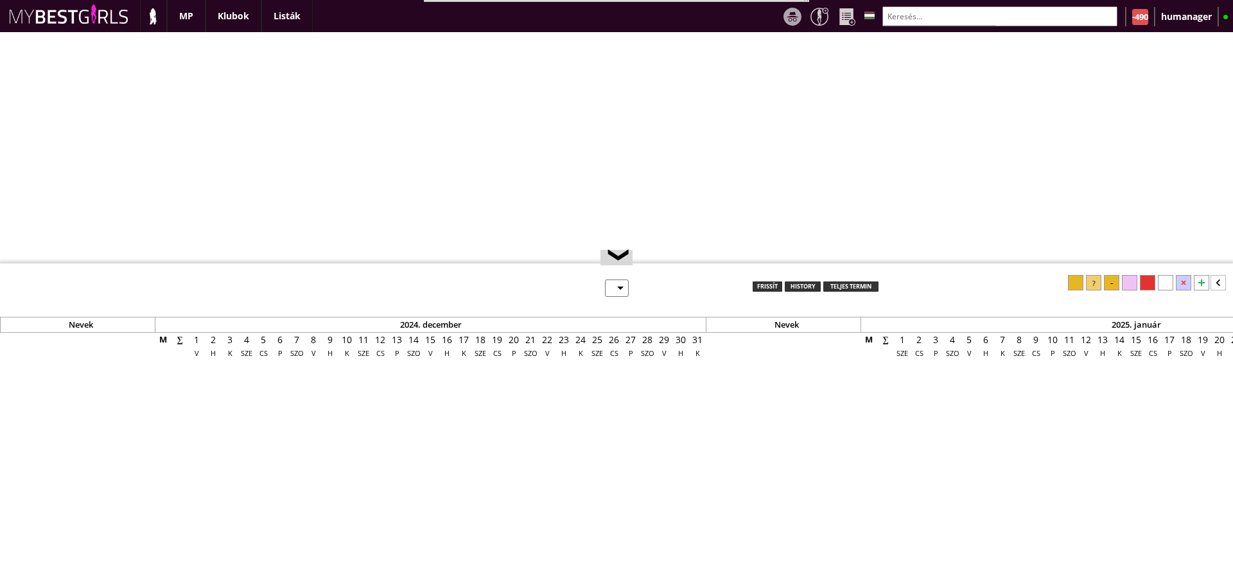
select select "0"
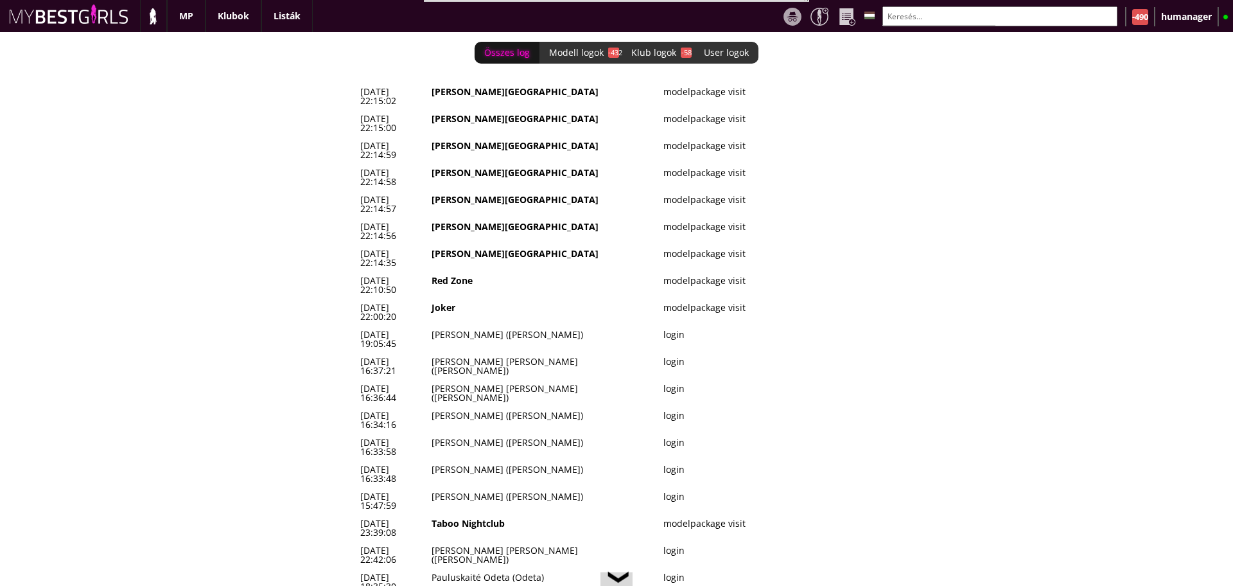
scroll to position [0, 5342]
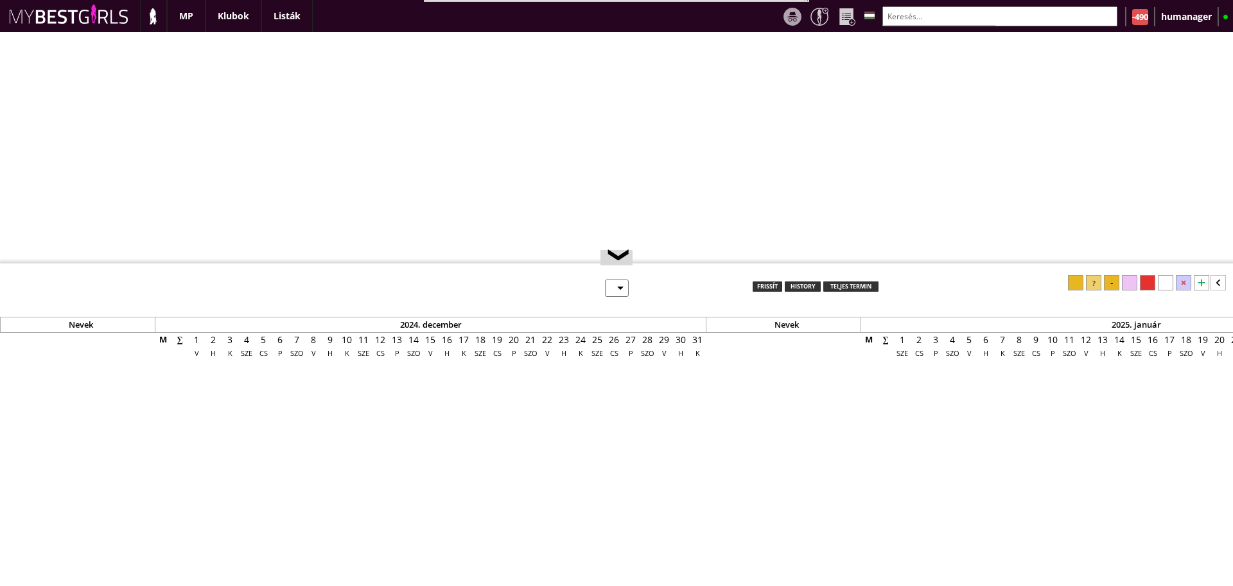
select select "0"
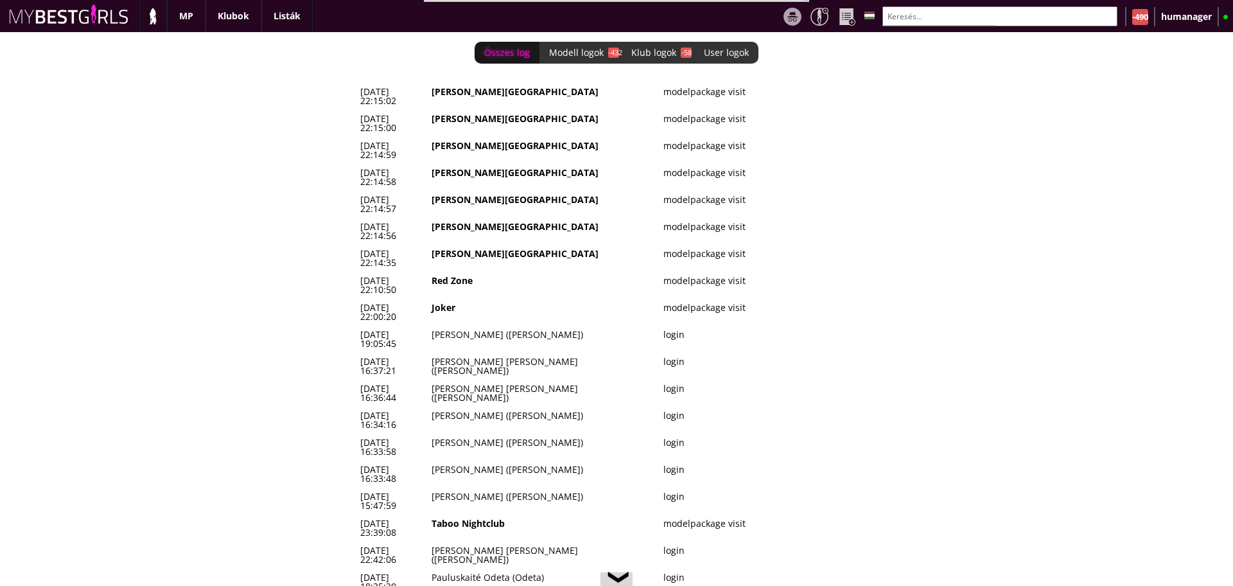
scroll to position [0, 5342]
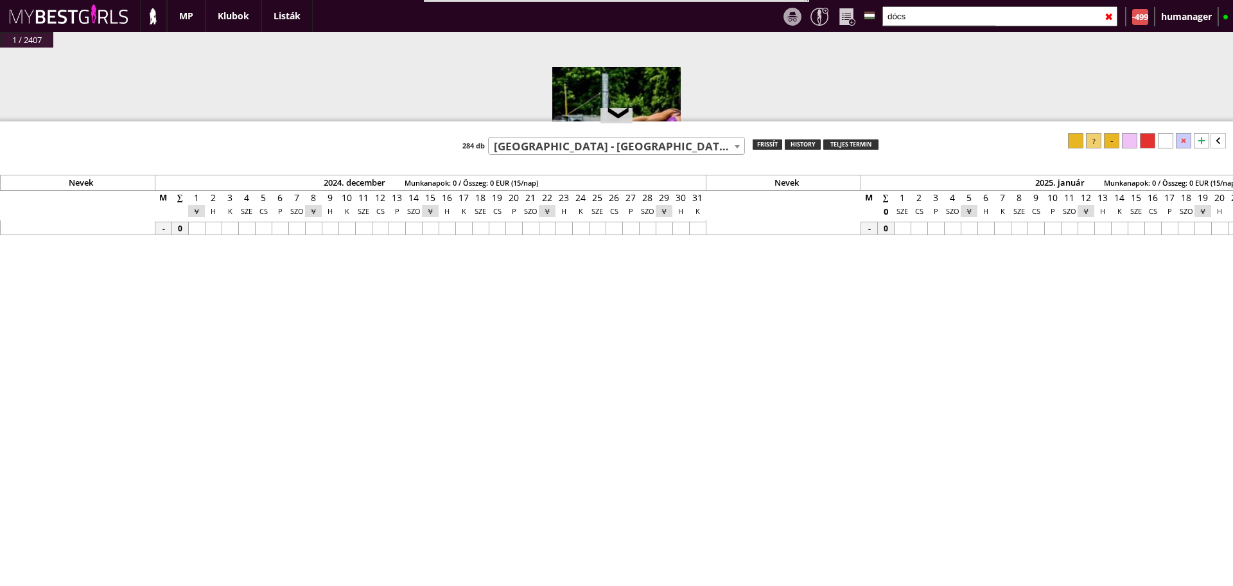
select select "786"
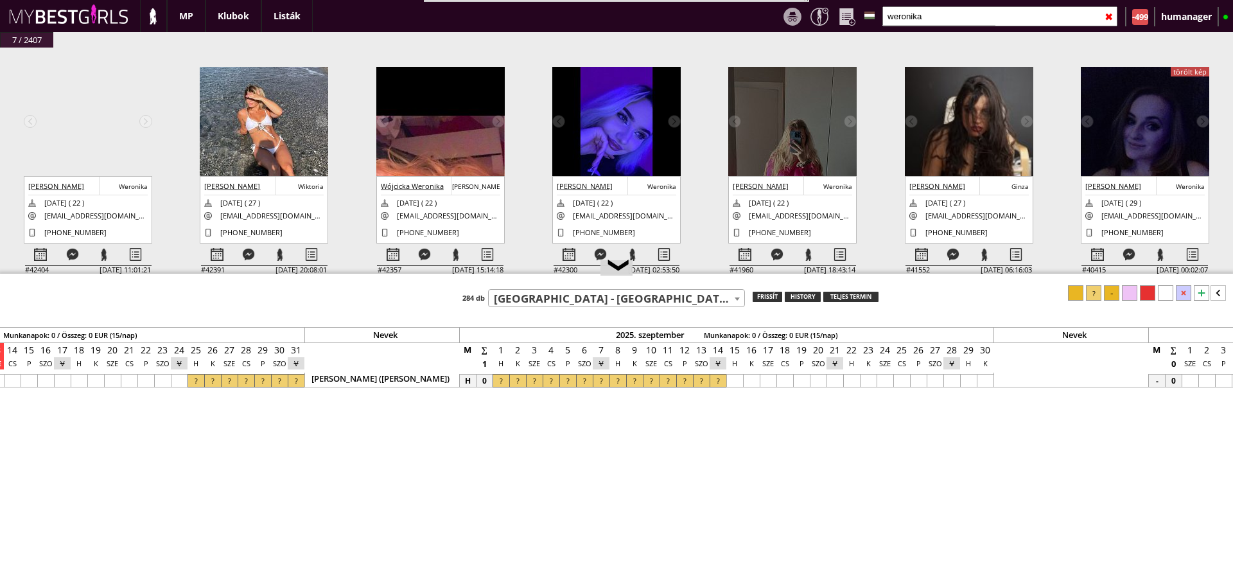
drag, startPoint x: 525, startPoint y: 123, endPoint x: 545, endPoint y: 305, distance: 183.4
click at [545, 275] on div at bounding box center [616, 275] width 1233 height 2
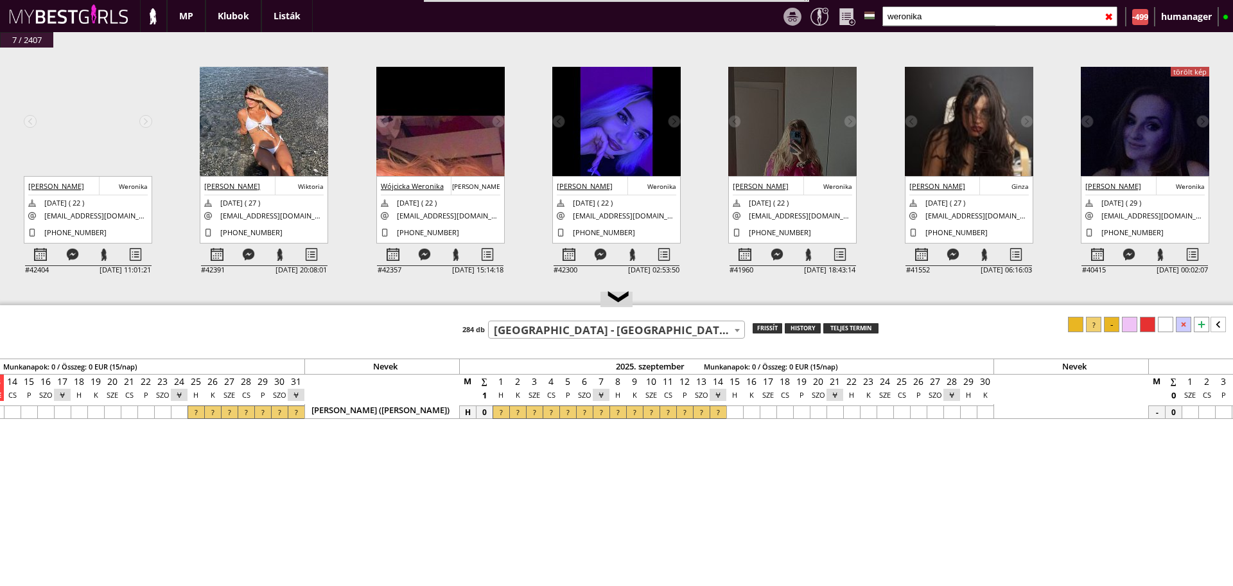
type input "weronika"
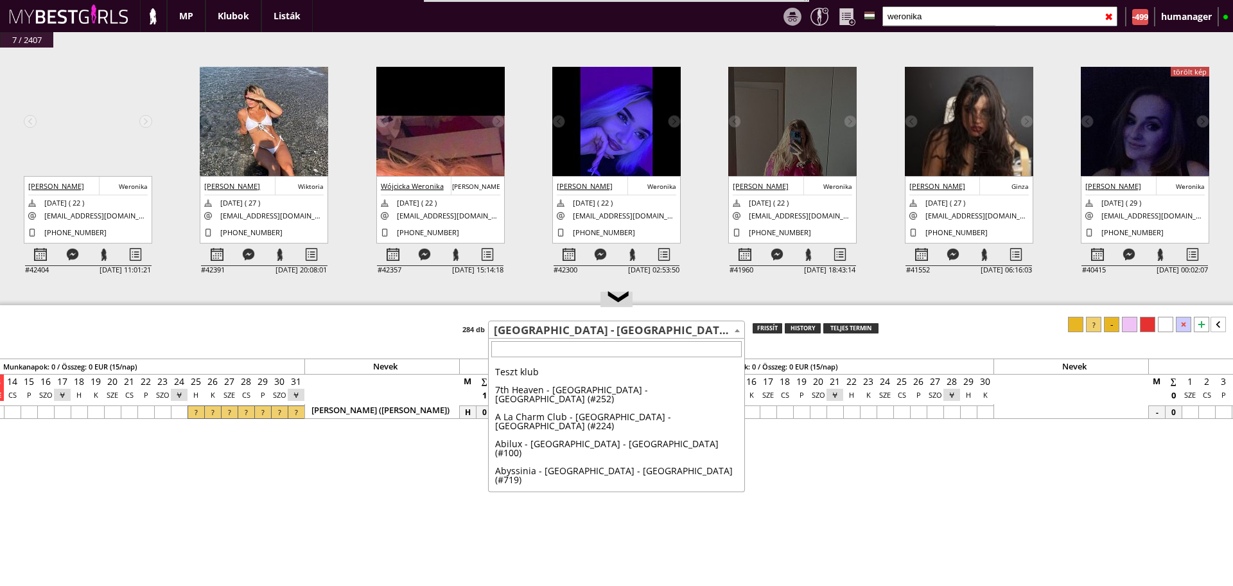
click at [597, 321] on span "[GEOGRAPHIC_DATA] - [GEOGRAPHIC_DATA] - [GEOGRAPHIC_DATA] (#786)" at bounding box center [617, 330] width 256 height 18
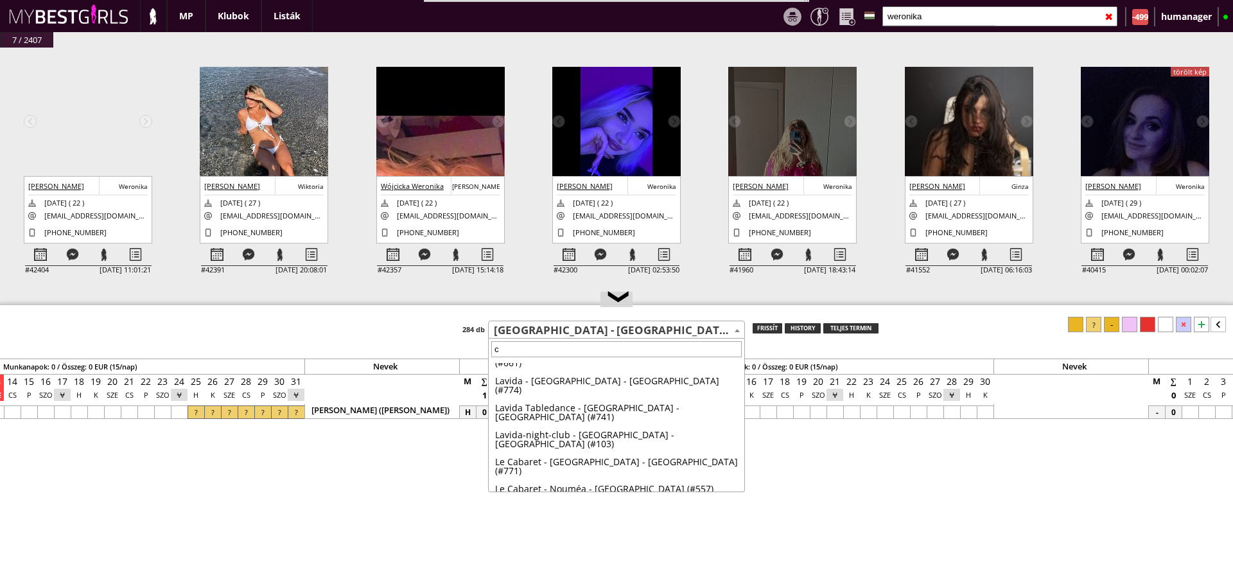
scroll to position [0, 0]
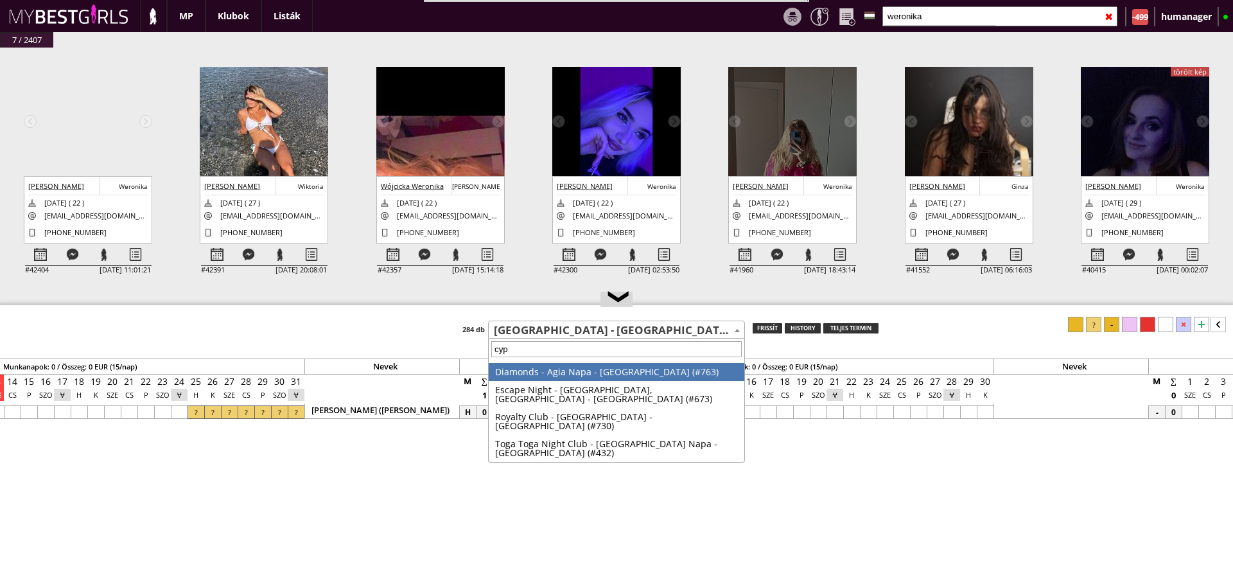
type input "cypr"
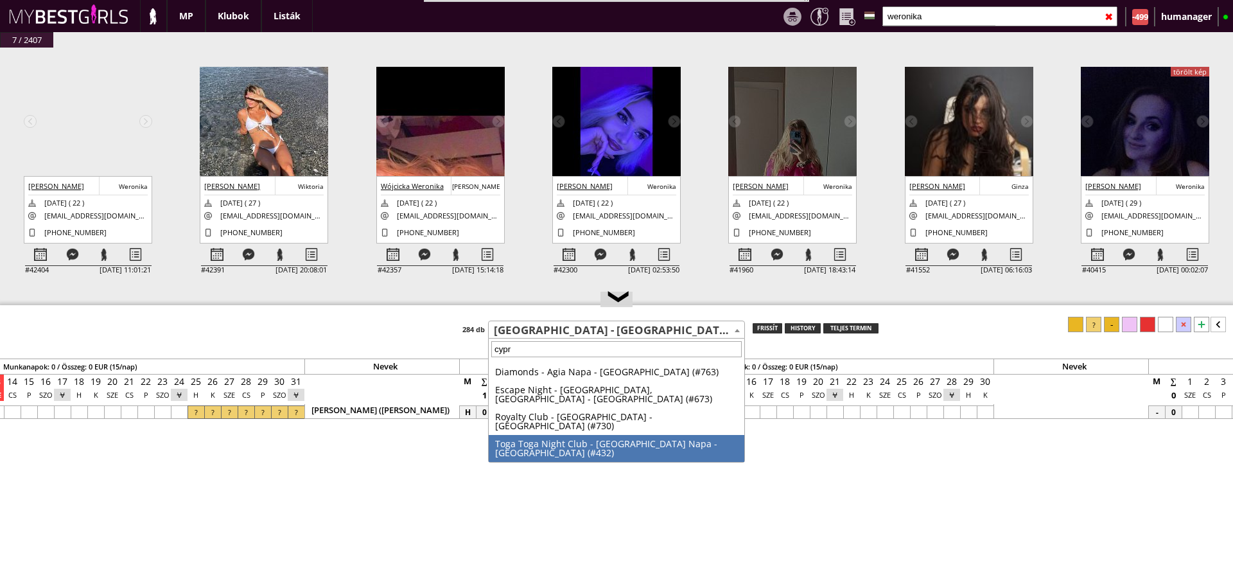
select select "432"
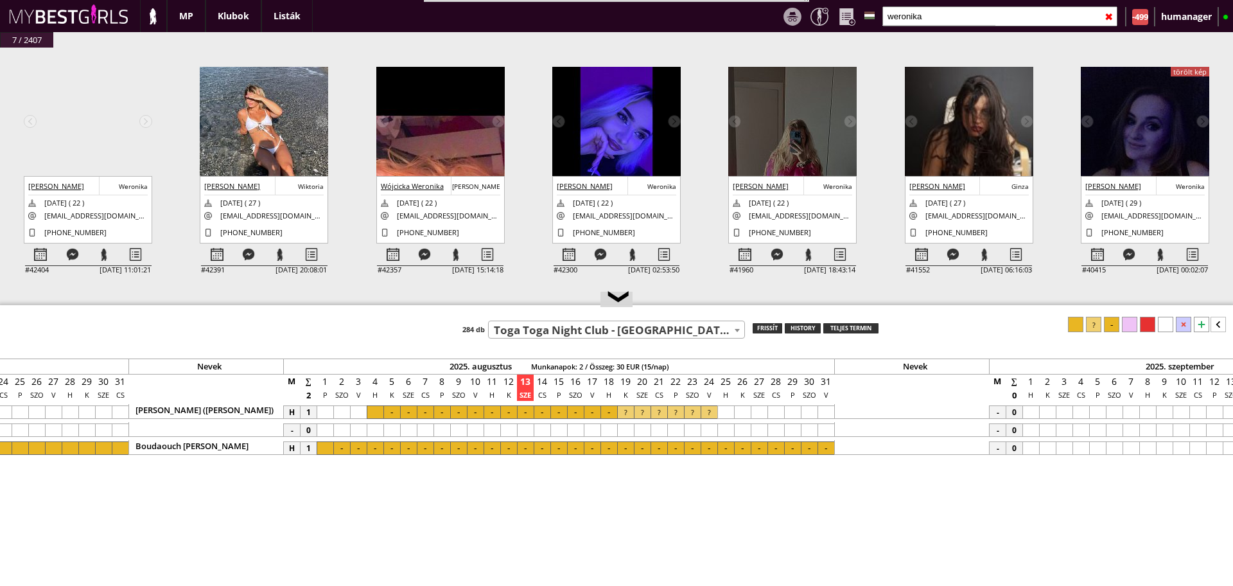
scroll to position [0, 5455]
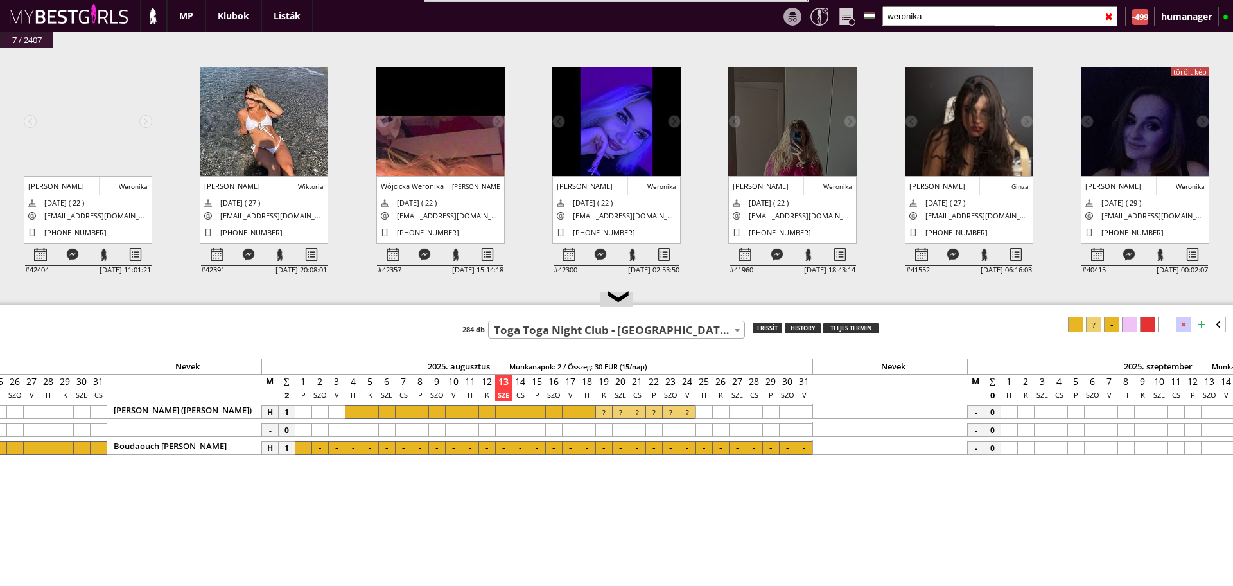
click at [1201, 324] on div at bounding box center [1201, 324] width 15 height 15
click at [587, 462] on div at bounding box center [587, 465] width 17 height 13
click at [806, 469] on div at bounding box center [804, 465] width 17 height 13
click at [1099, 322] on div at bounding box center [1093, 324] width 15 height 15
click at [594, 431] on div at bounding box center [587, 429] width 17 height 13
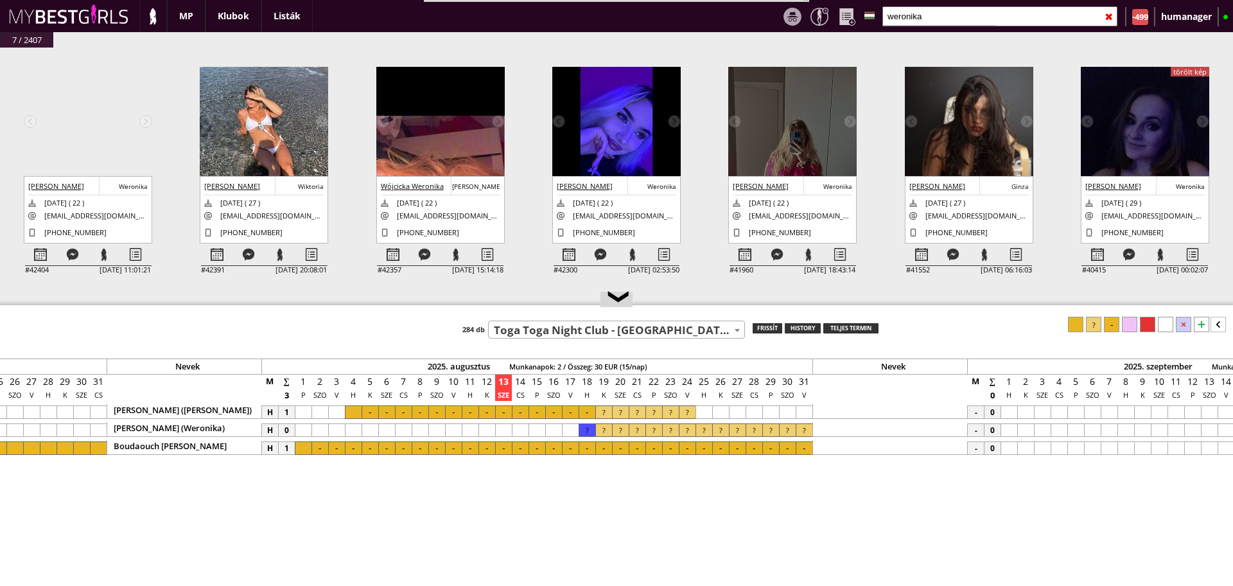
click at [1162, 319] on div at bounding box center [1165, 324] width 15 height 15
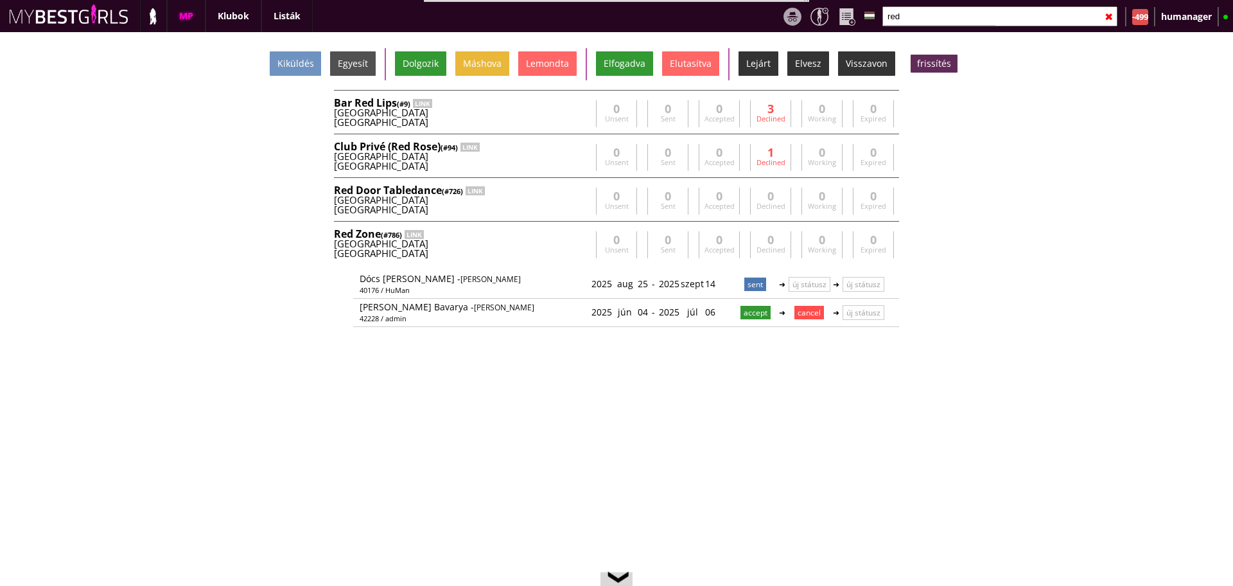
click at [912, 15] on input "red" at bounding box center [999, 16] width 235 height 20
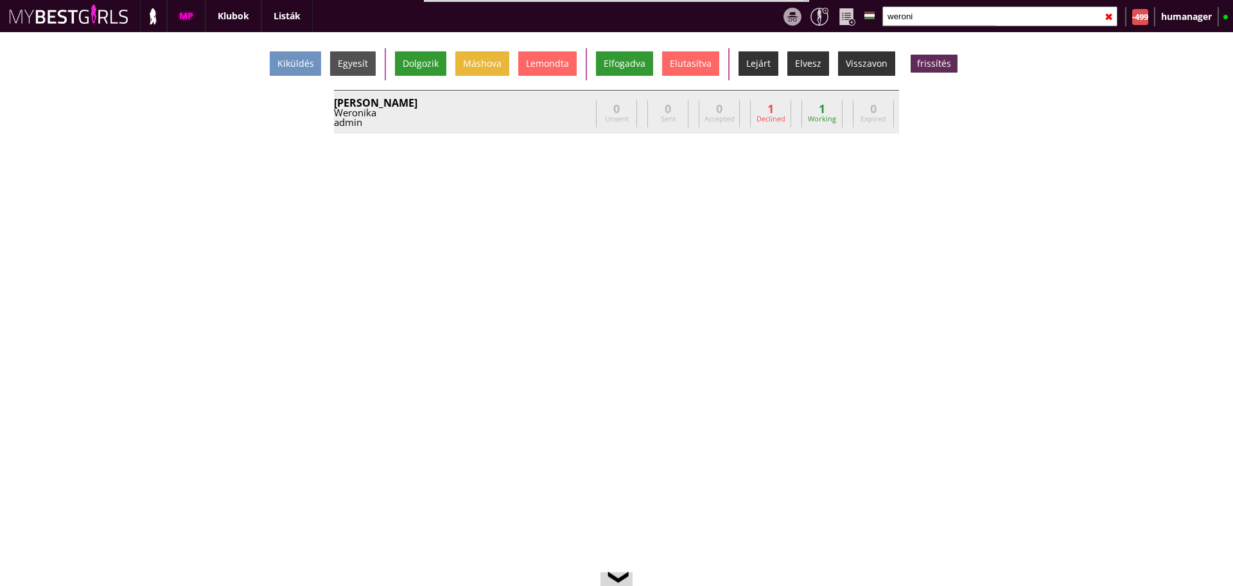
click at [581, 111] on div "Weronika" at bounding box center [462, 113] width 257 height 10
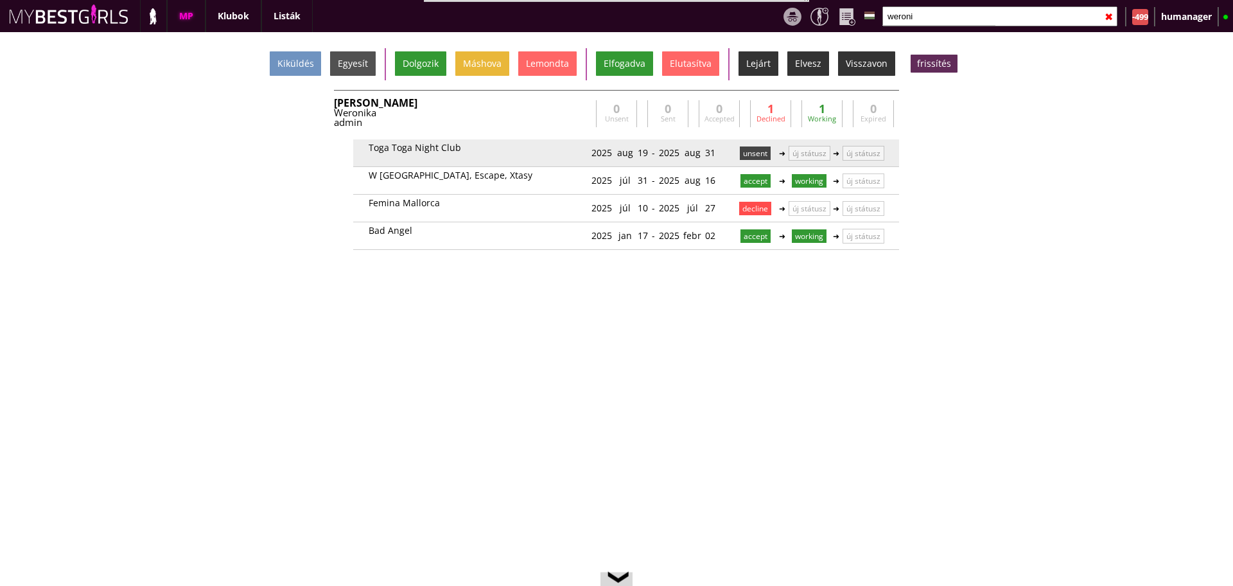
click at [749, 159] on p "unsent" at bounding box center [755, 152] width 31 height 13
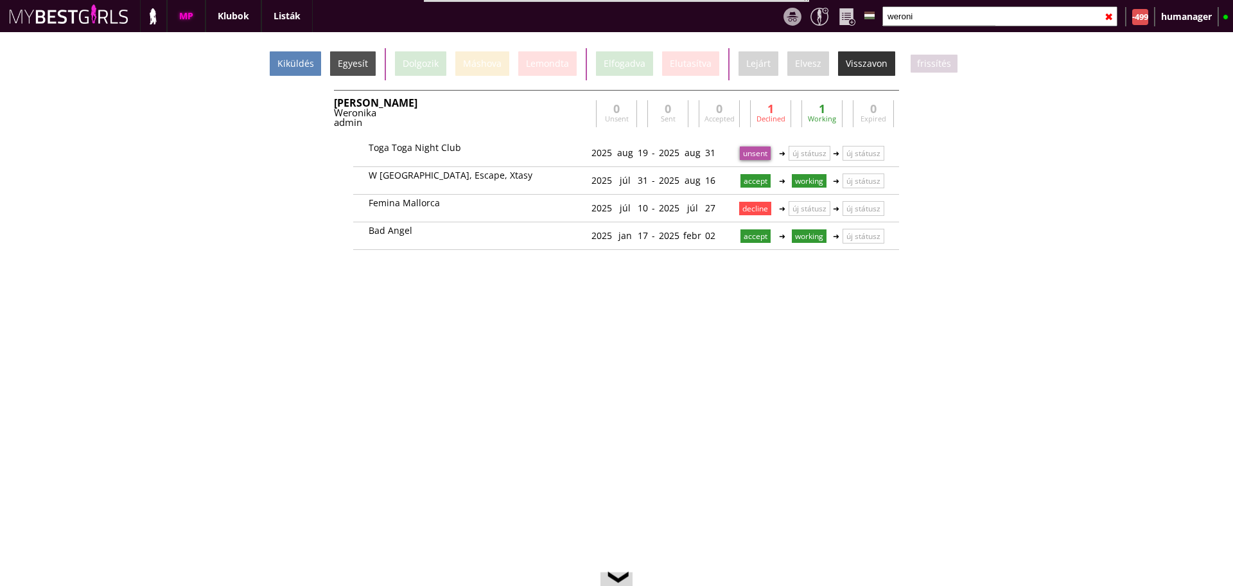
click at [309, 59] on div "Kiküldés" at bounding box center [295, 63] width 51 height 24
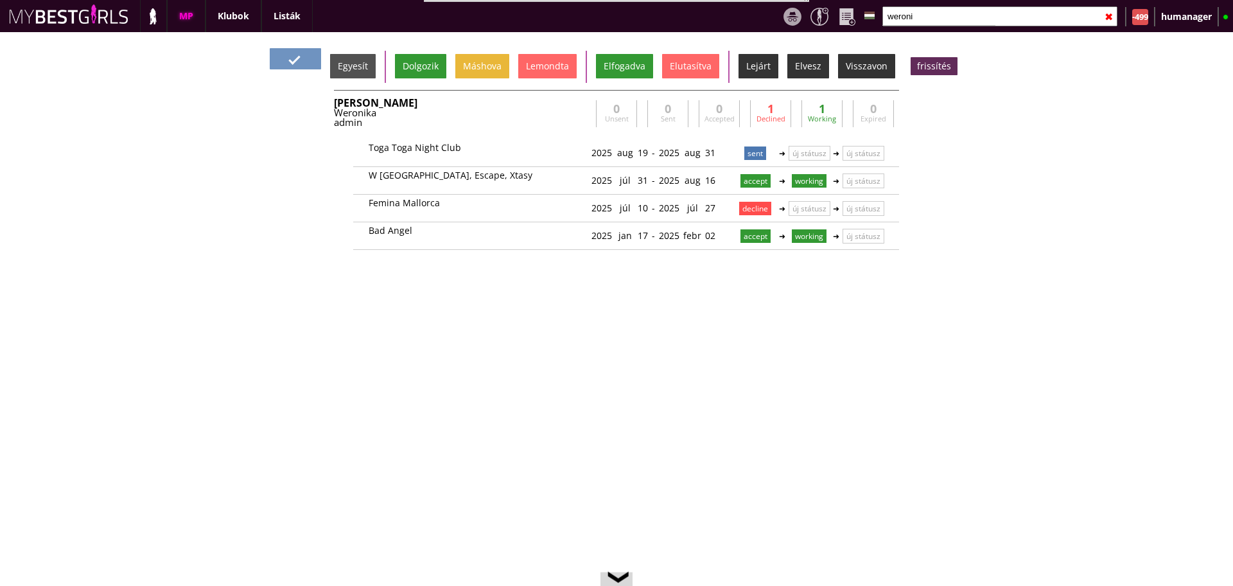
click at [916, 15] on input "weroni" at bounding box center [999, 16] width 235 height 20
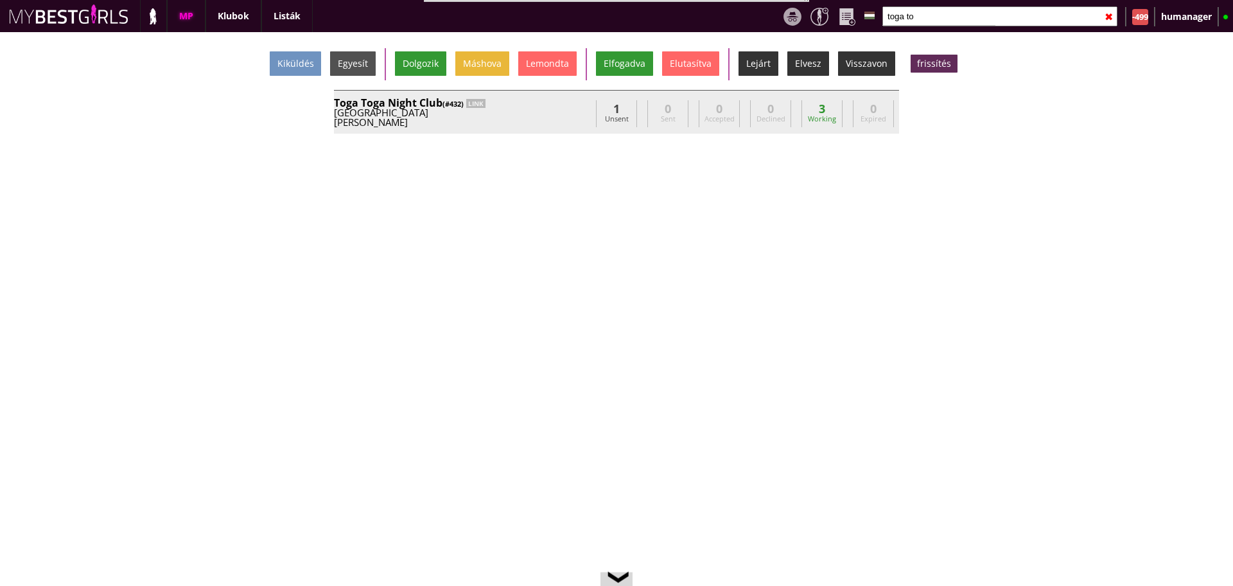
type input "toga to"
click at [545, 109] on div "Cyprus" at bounding box center [462, 113] width 257 height 10
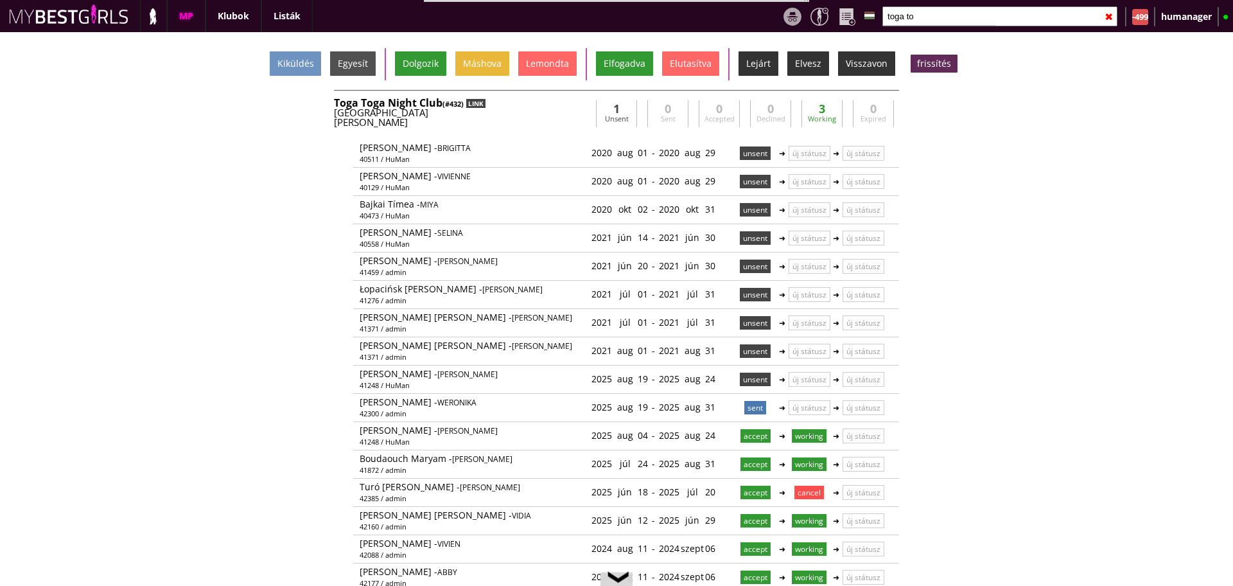
click at [485, 100] on div "LINK" at bounding box center [475, 103] width 19 height 9
